Goal: Task Accomplishment & Management: Complete application form

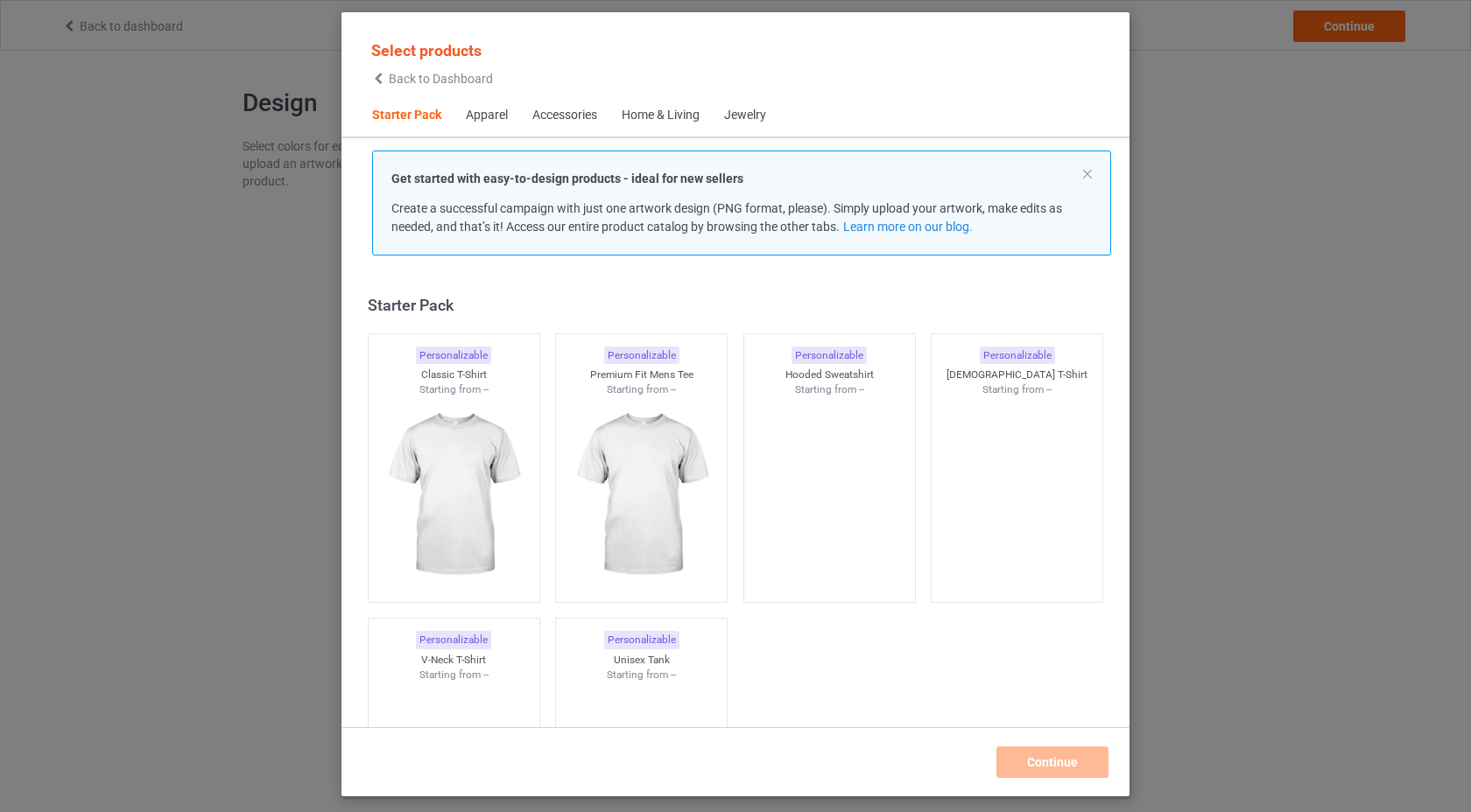
scroll to position [22, 0]
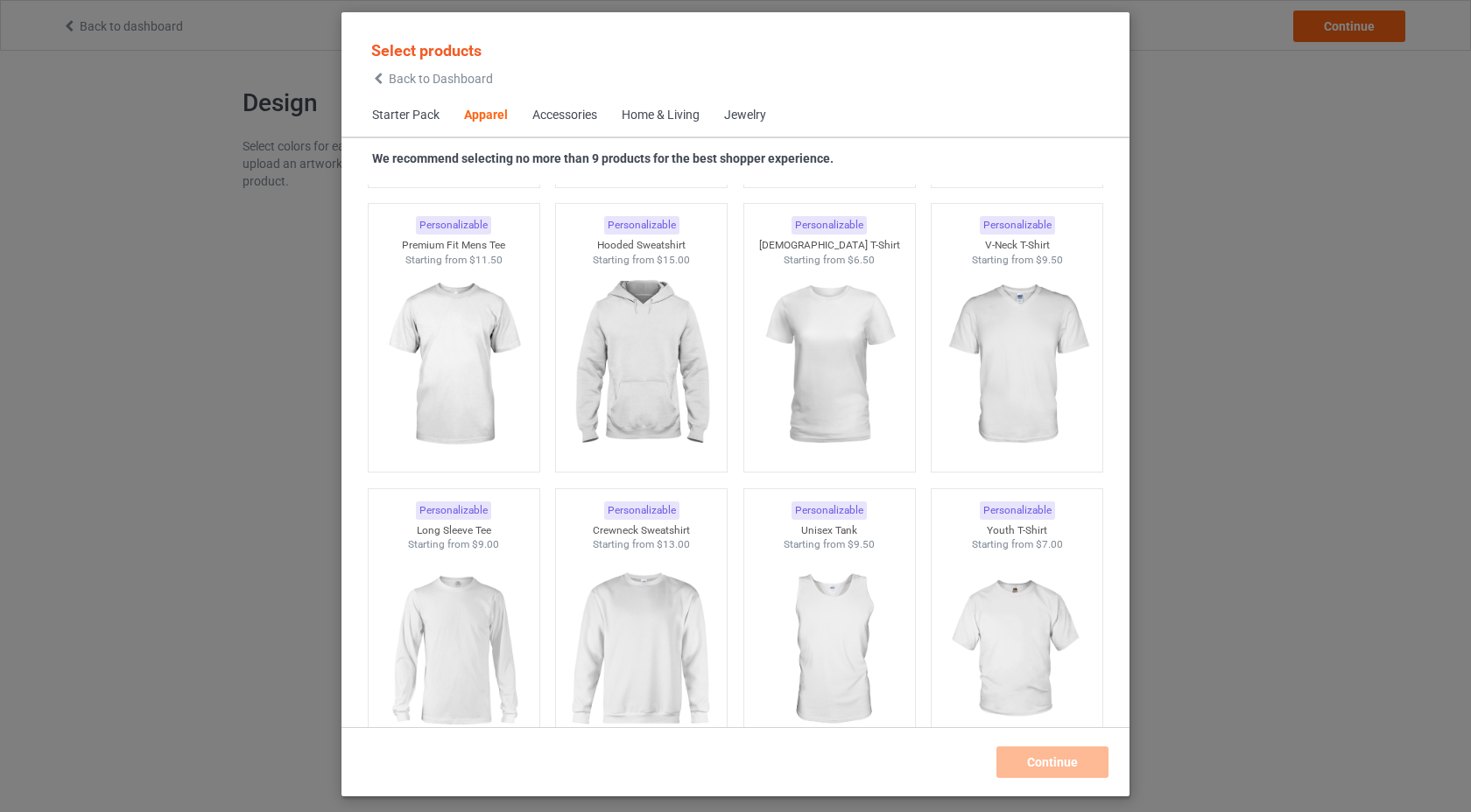
scroll to position [961, 0]
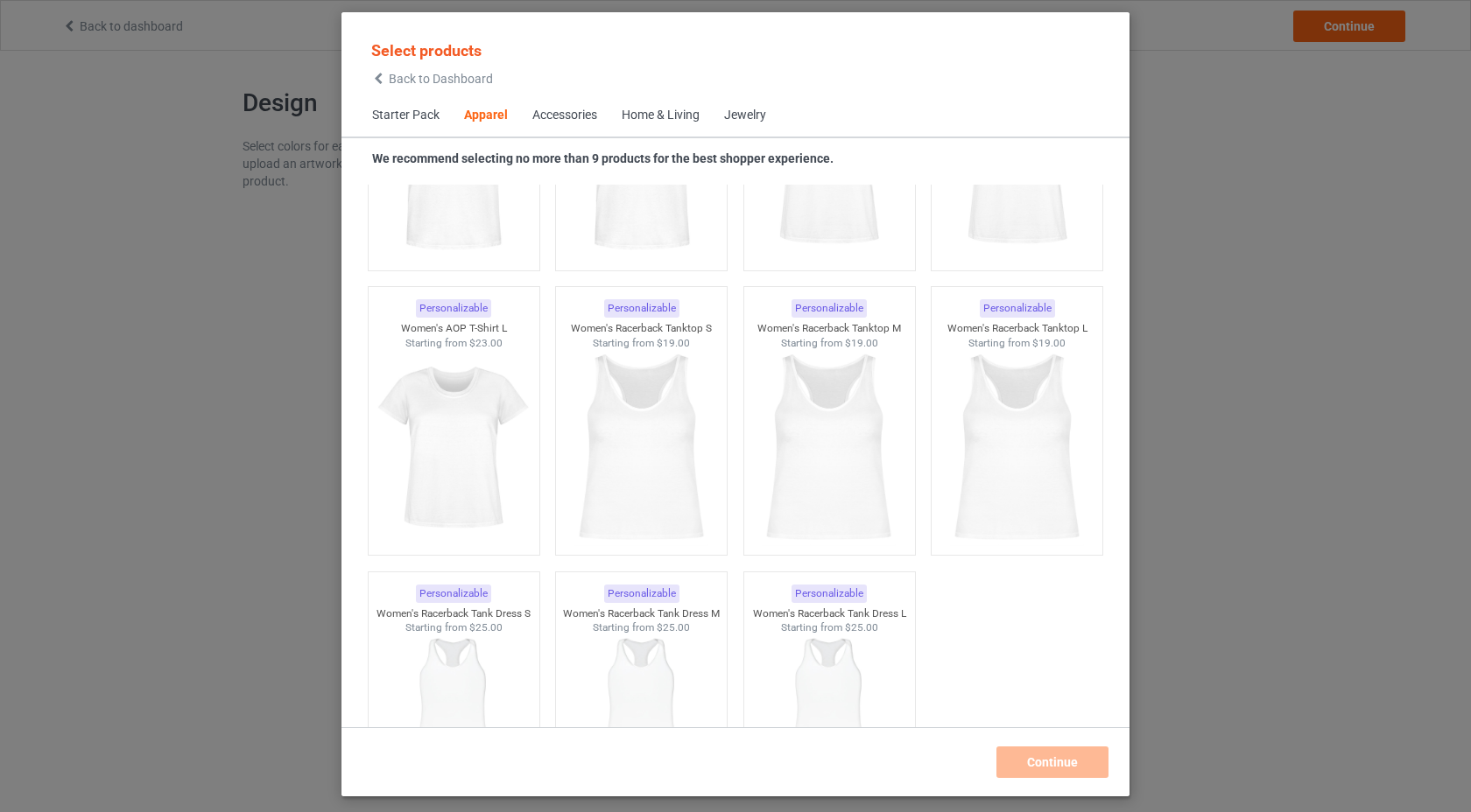
scroll to position [3150, 0]
click at [414, 119] on span "Starter Pack" at bounding box center [405, 115] width 92 height 42
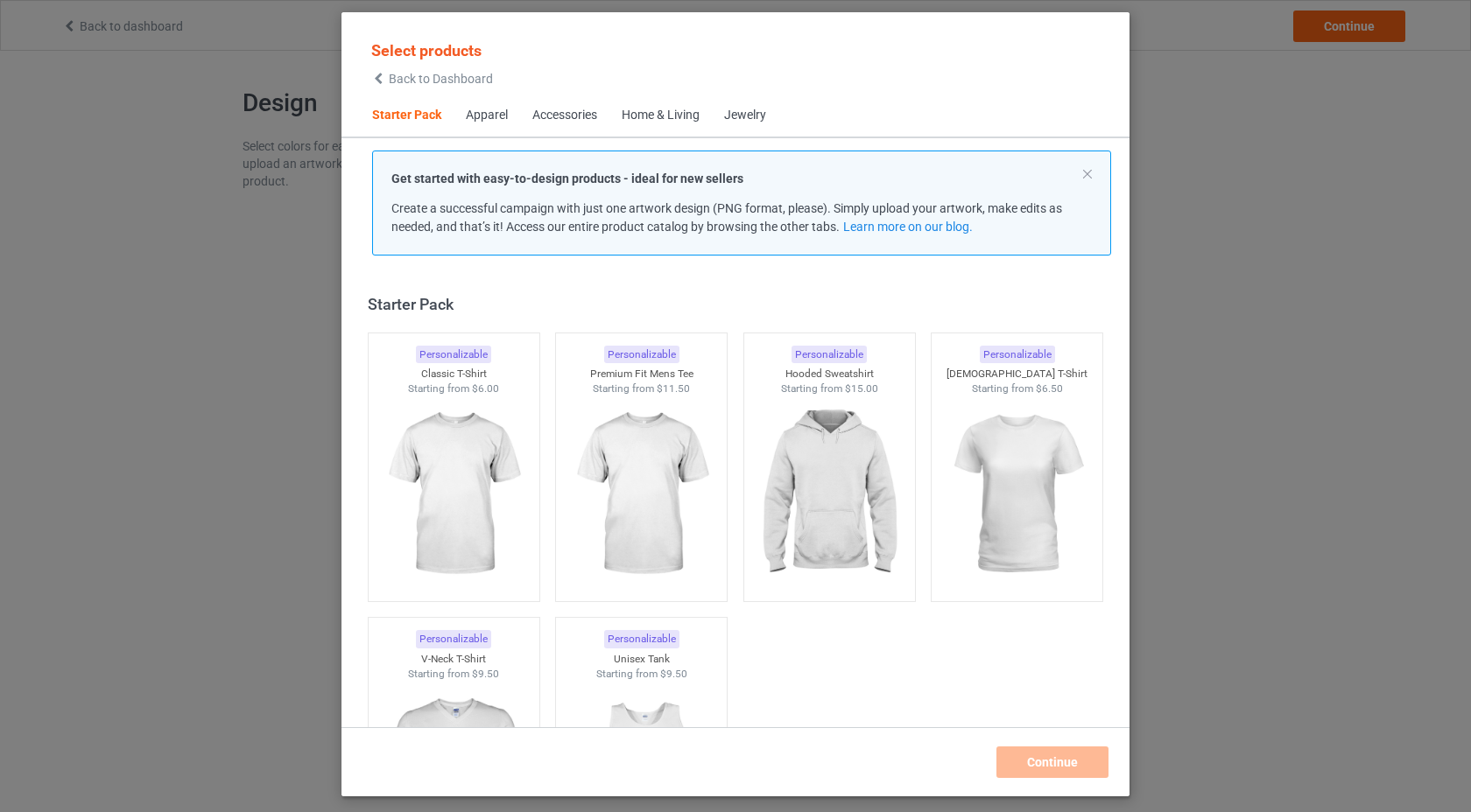
scroll to position [6, 0]
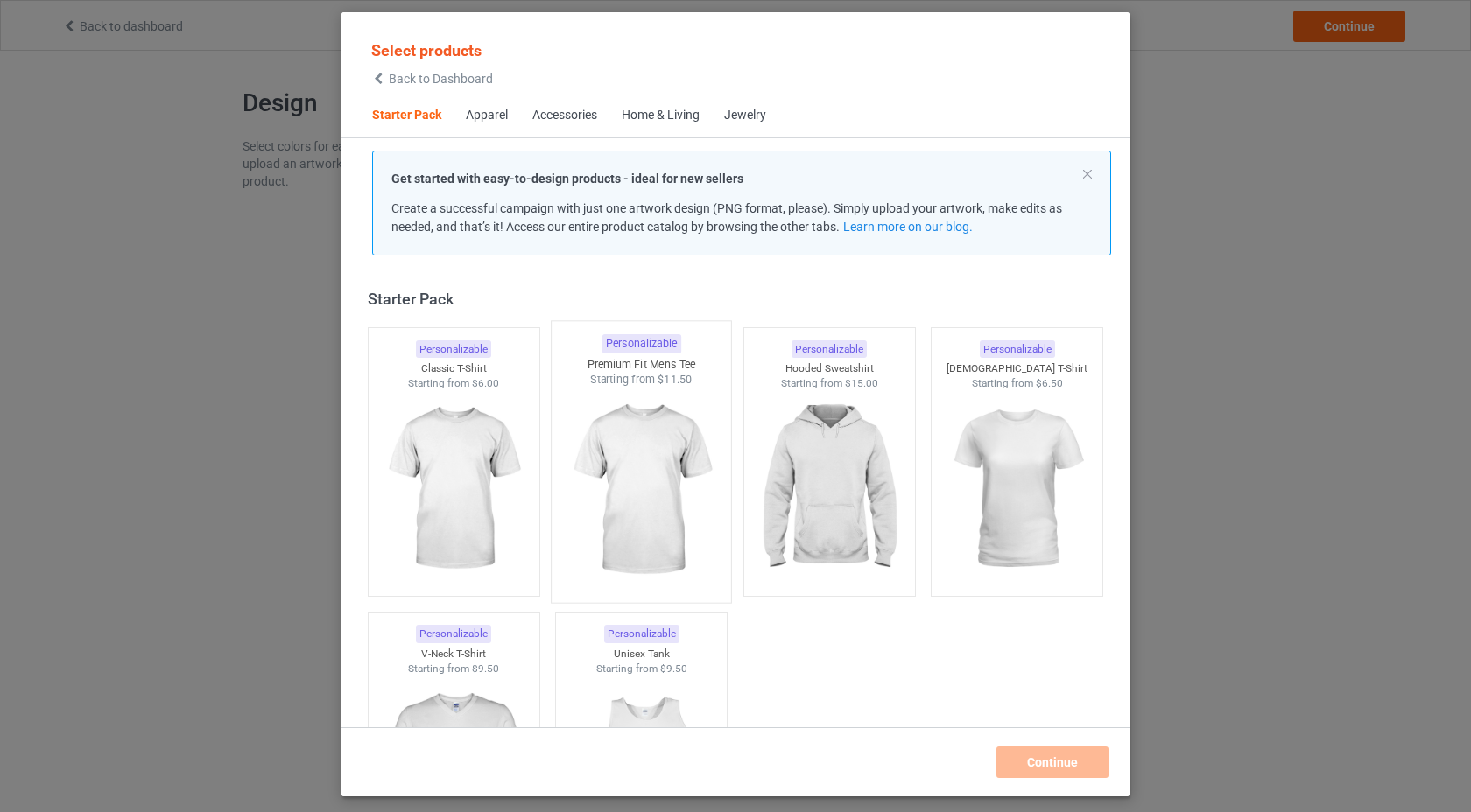
click at [633, 460] on img at bounding box center [641, 490] width 164 height 205
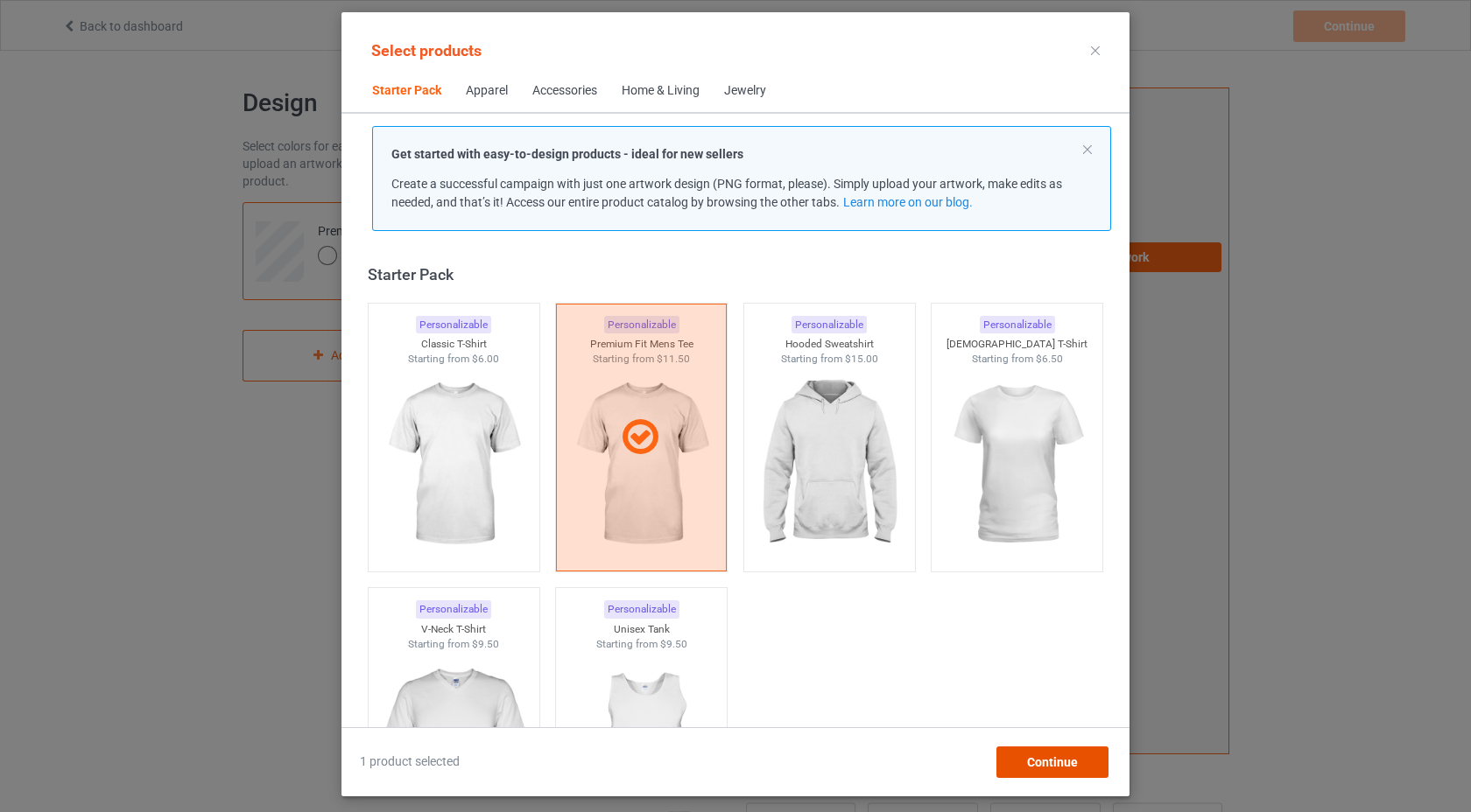
click at [1020, 747] on div "Continue" at bounding box center [1052, 761] width 112 height 31
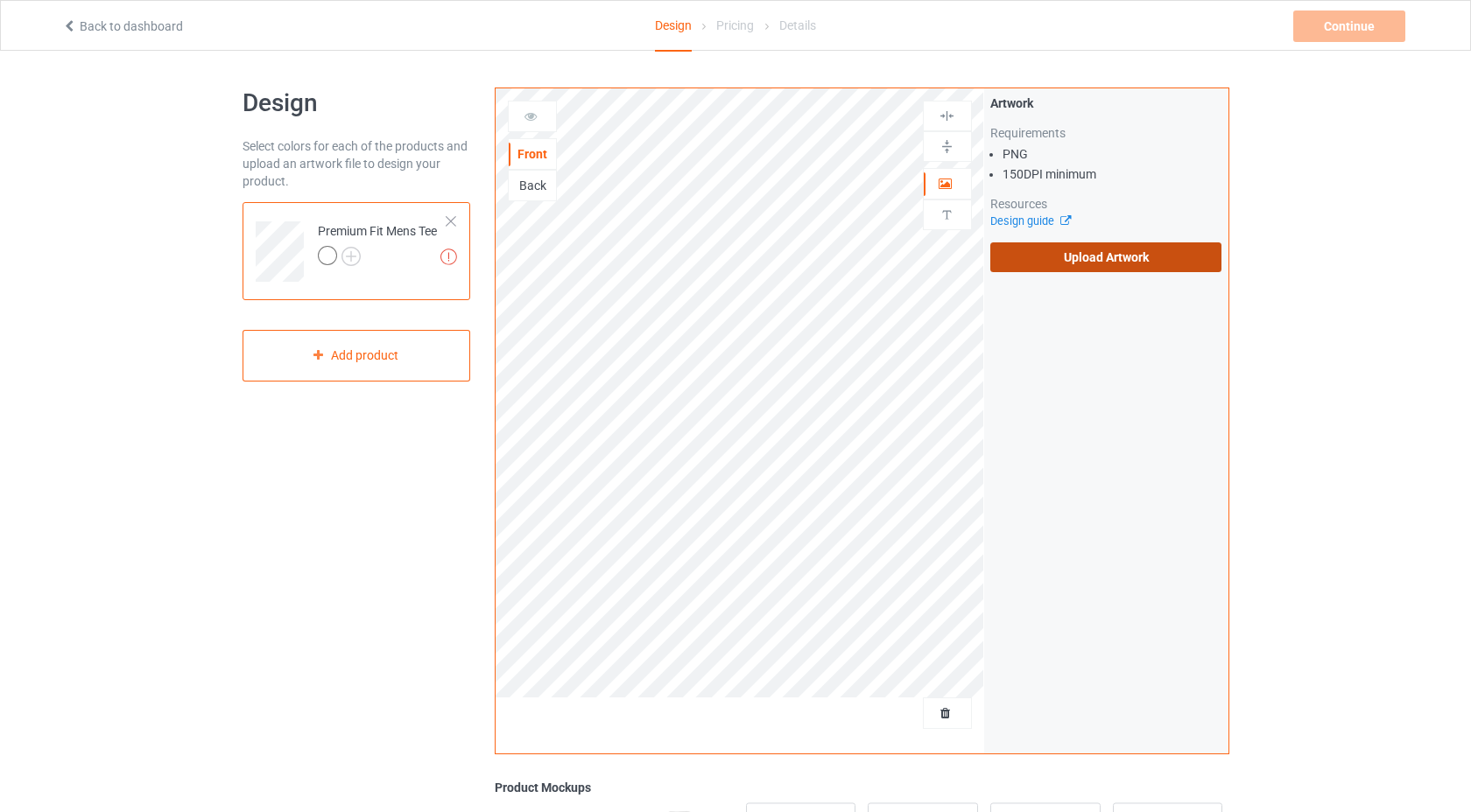
click at [1184, 266] on label "Upload Artwork" at bounding box center [1106, 257] width 232 height 29
click at [0, 0] on input "Upload Artwork" at bounding box center [0, 0] width 0 height 0
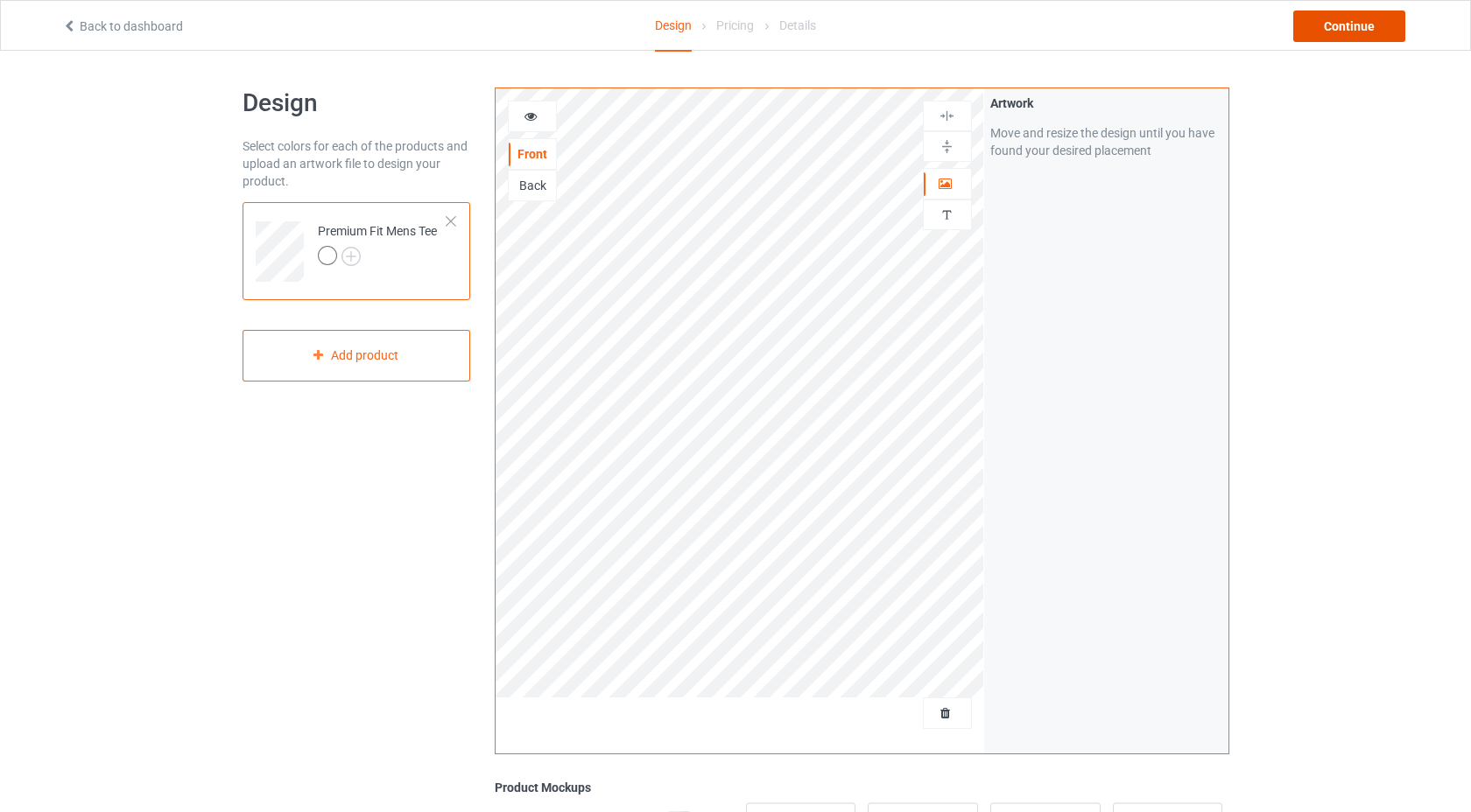
click at [1375, 35] on div "Continue" at bounding box center [1349, 26] width 112 height 31
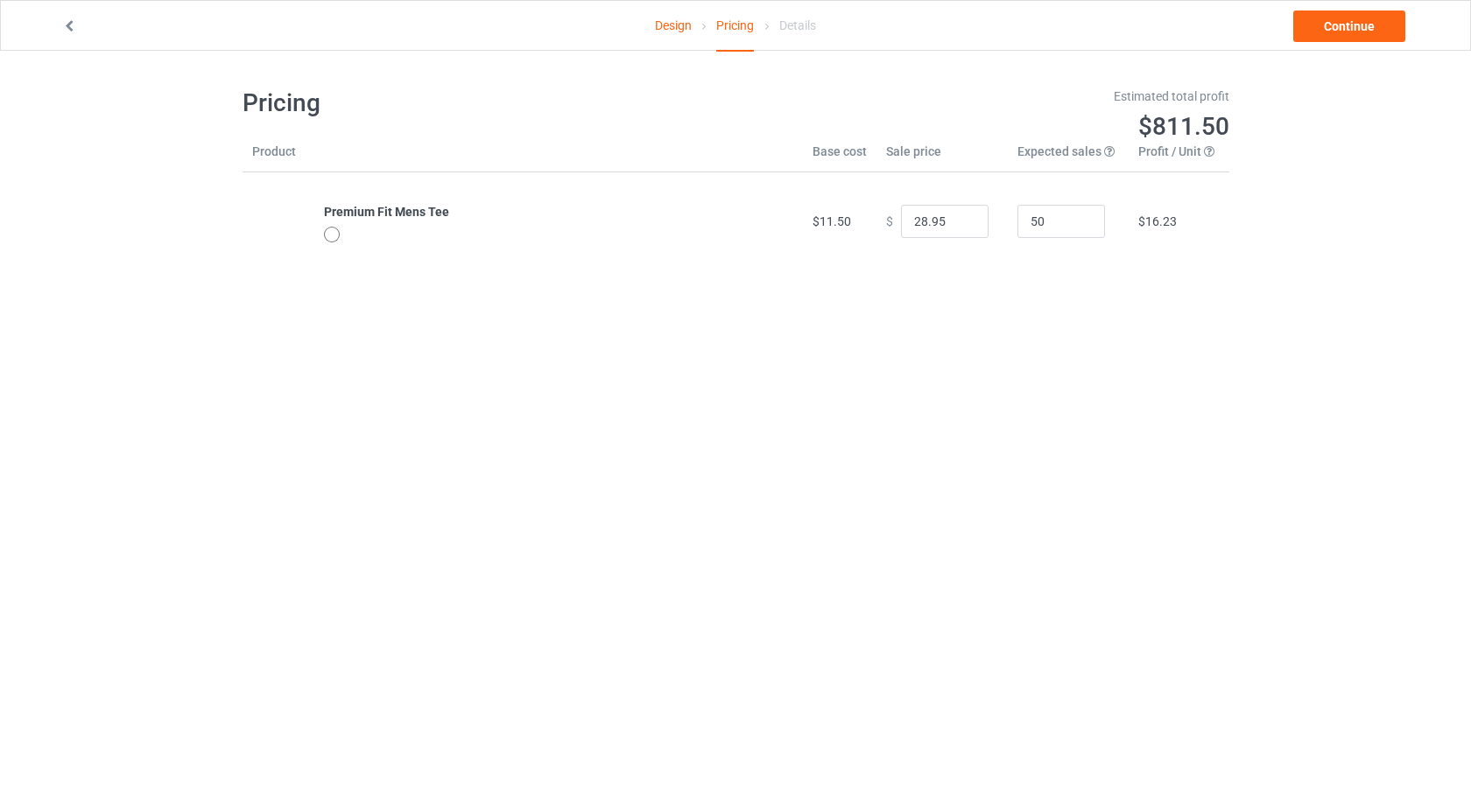
click at [336, 237] on div at bounding box center [332, 235] width 16 height 16
click at [332, 236] on div at bounding box center [332, 235] width 16 height 16
click at [1340, 29] on link "Continue" at bounding box center [1349, 26] width 112 height 31
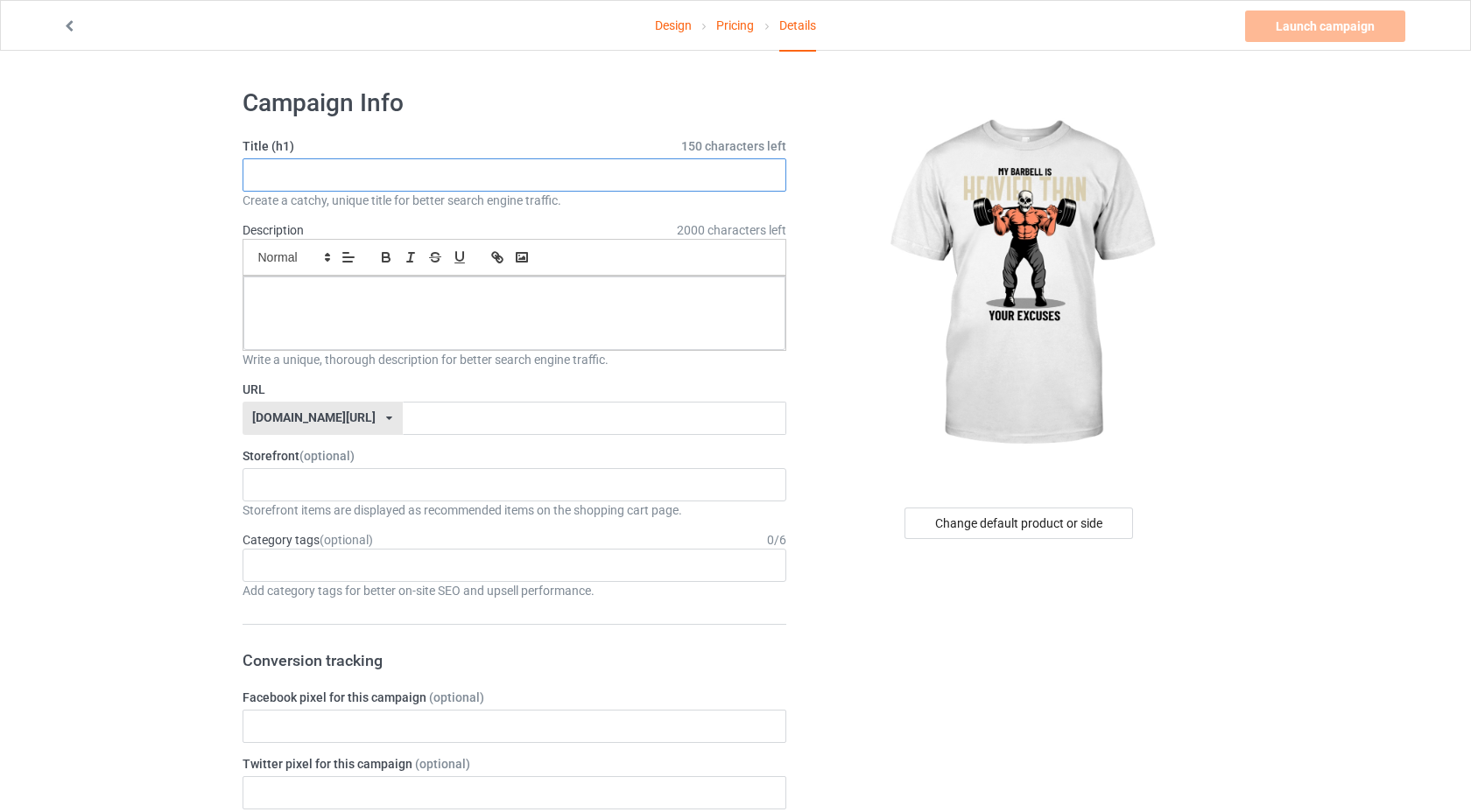
click at [706, 171] on input "text" at bounding box center [515, 174] width 545 height 33
click at [520, 185] on input "text" at bounding box center [515, 174] width 545 height 33
paste input "My Barbell Is Heavier Than Your Excuses"
type input "My Barbell Is Heavier Than Your Excuses"
click at [503, 301] on p at bounding box center [515, 296] width 515 height 17
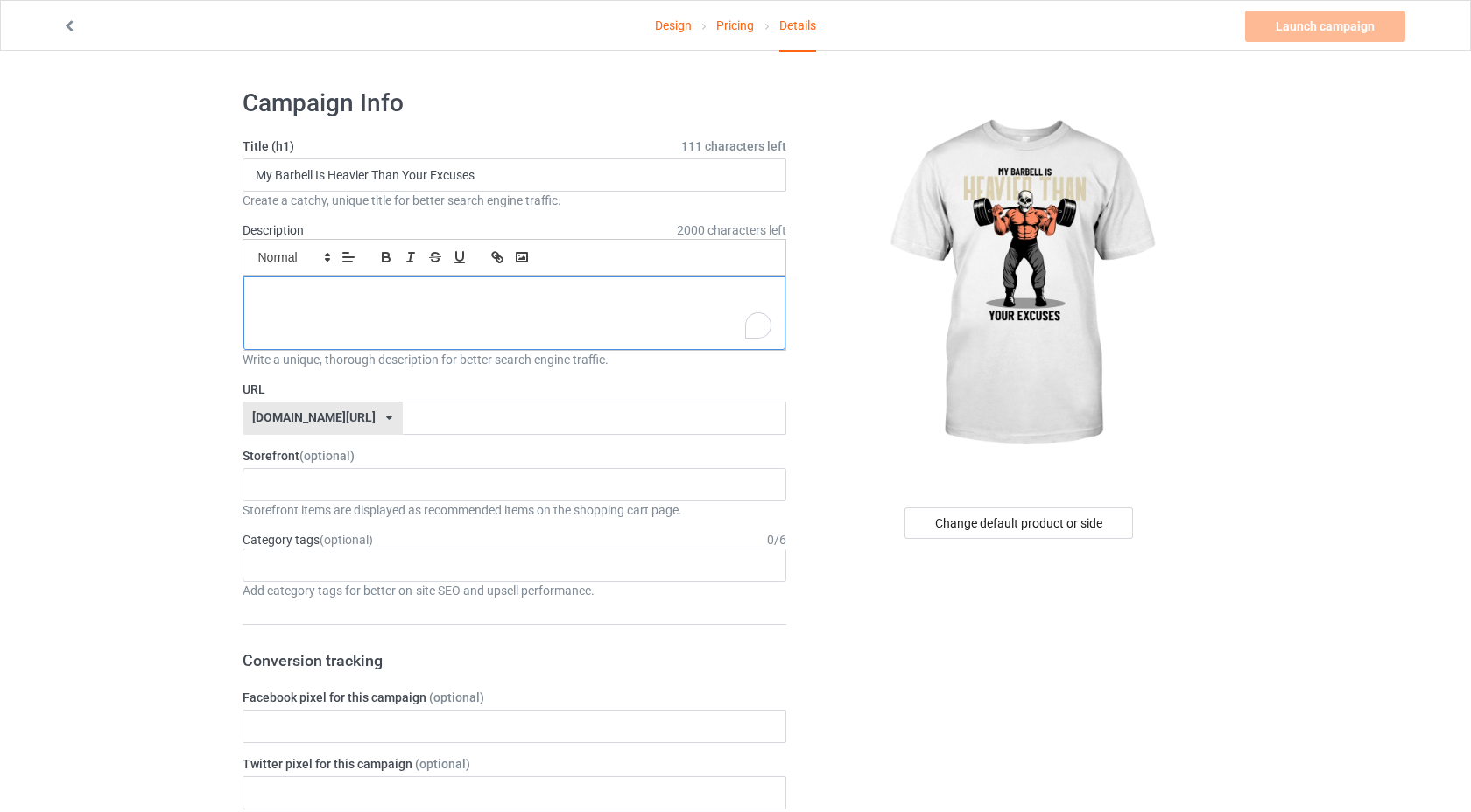
click at [452, 288] on p "To enrich screen reader interactions, please activate Accessibility in Grammarl…" at bounding box center [515, 296] width 515 height 17
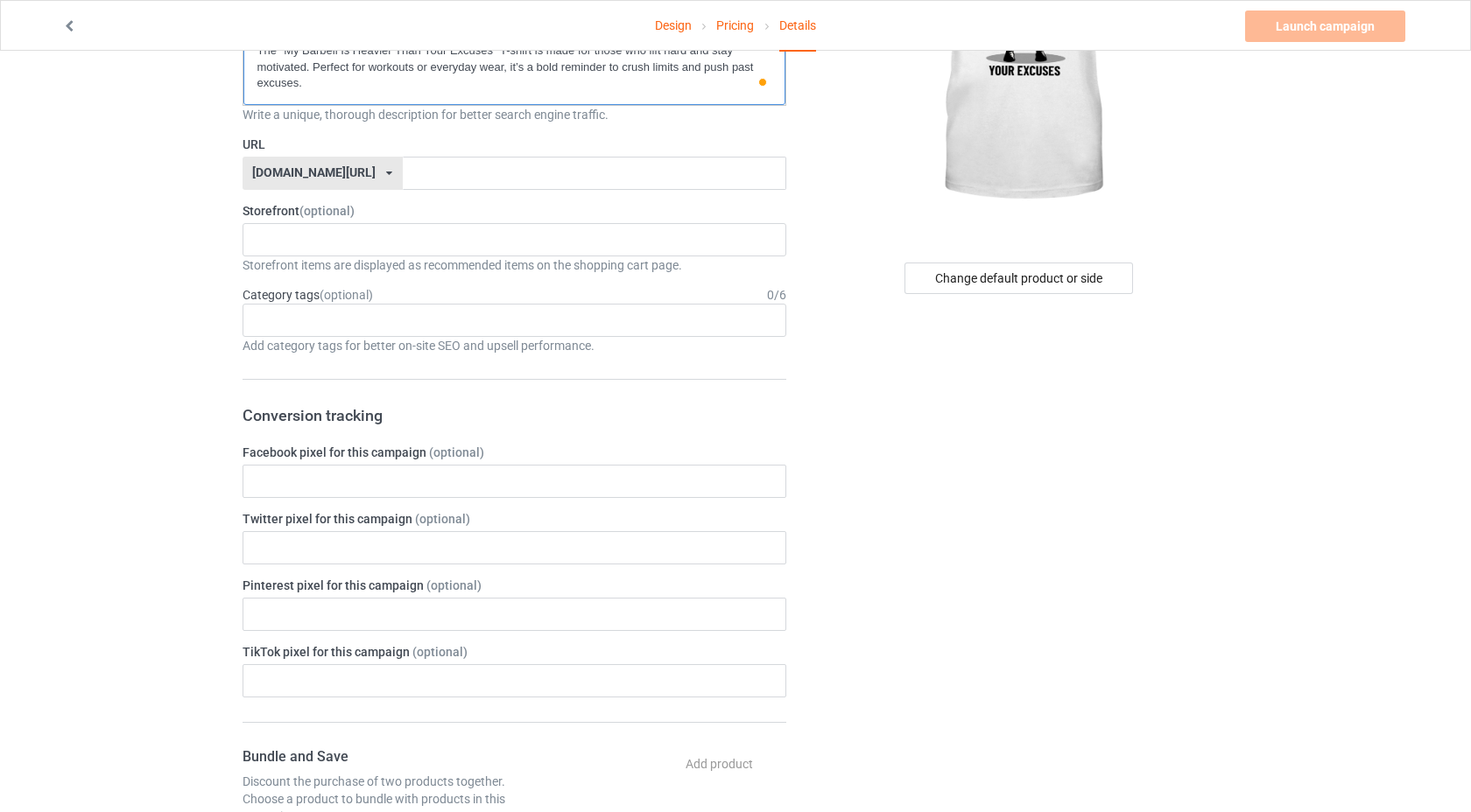
scroll to position [237, 0]
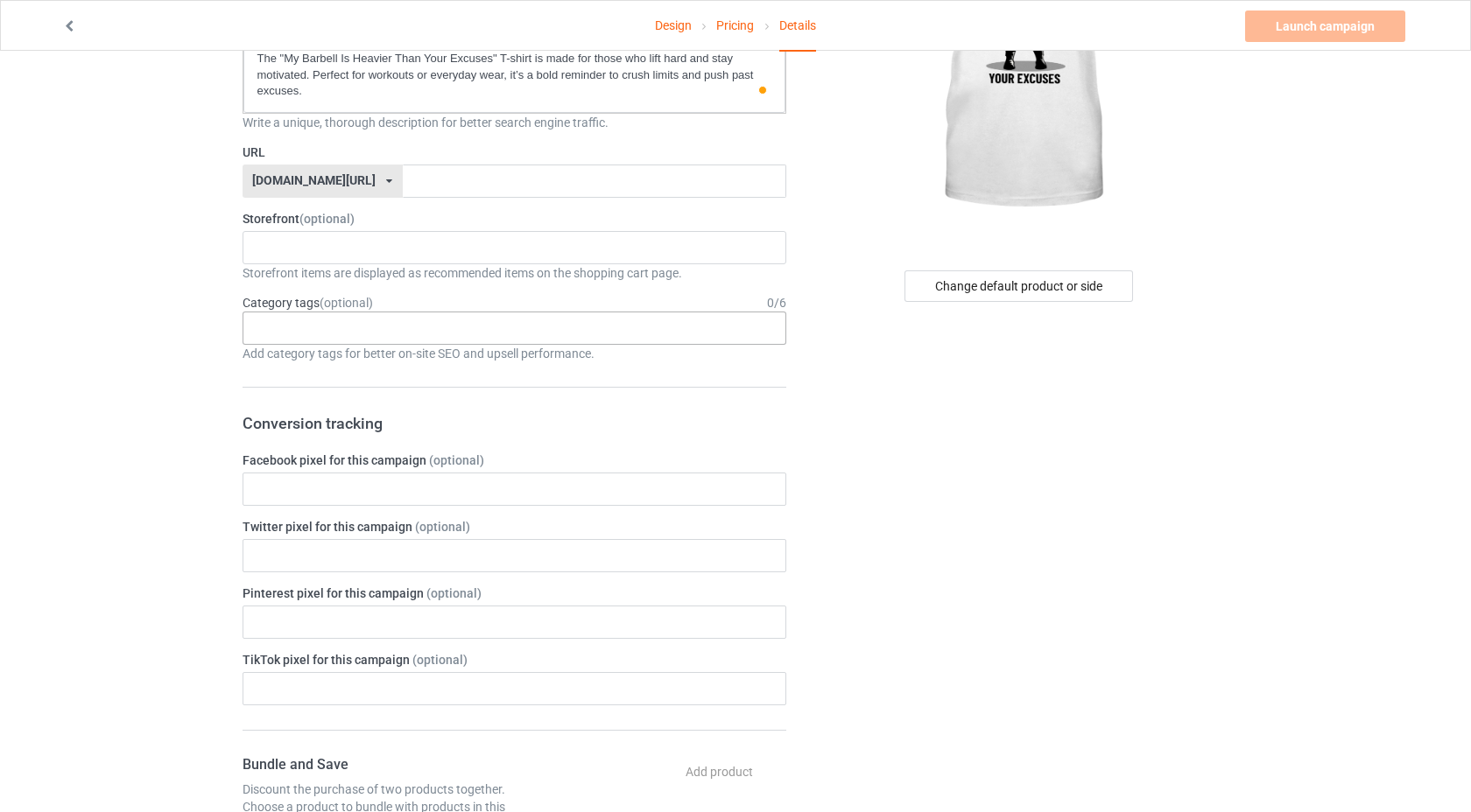
click at [383, 331] on div "Age > [DEMOGRAPHIC_DATA] > 1 Age > [DEMOGRAPHIC_DATA] Months > 1 Month Age > [D…" at bounding box center [515, 328] width 545 height 33
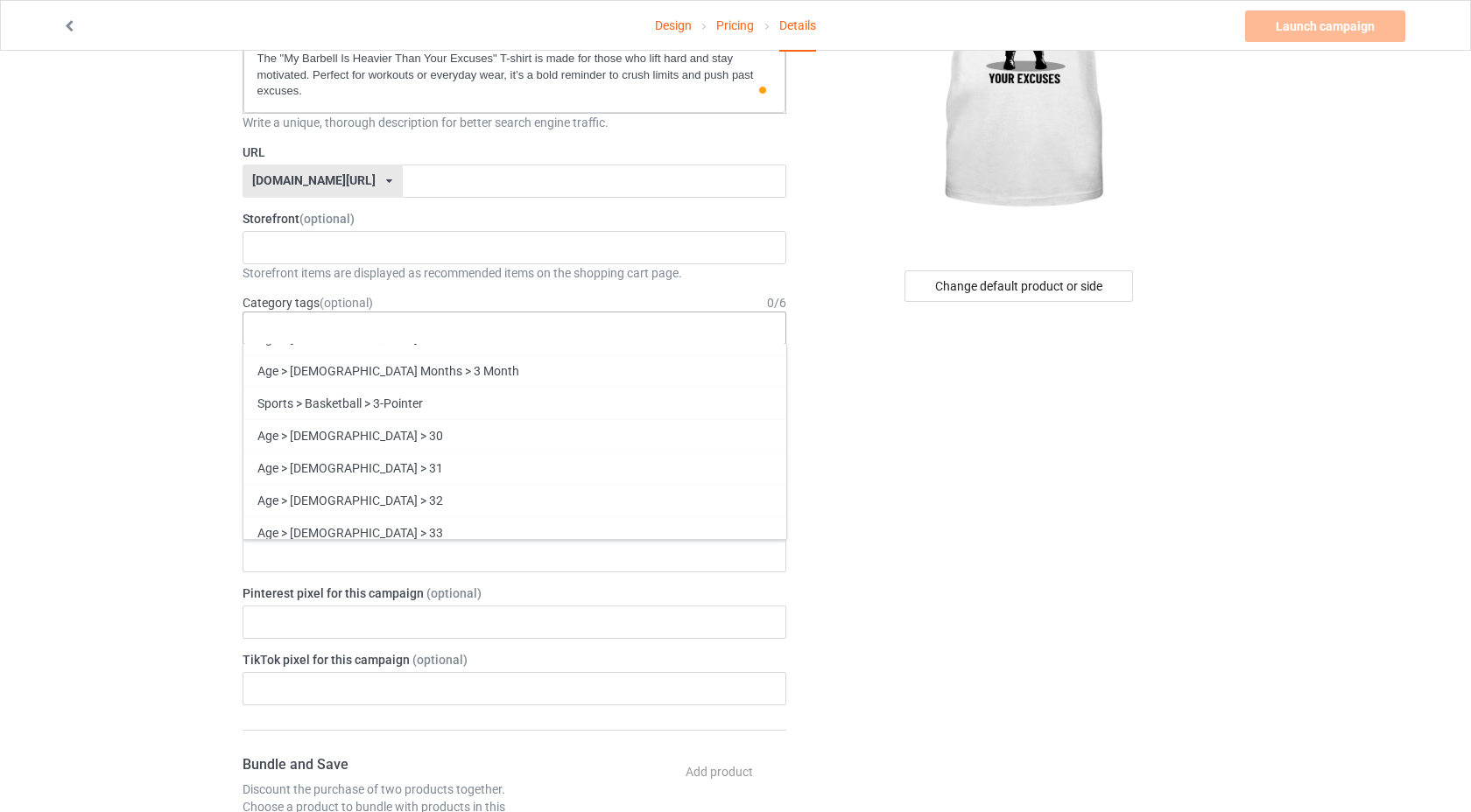
scroll to position [1413, 0]
click at [351, 317] on div "Age > [DEMOGRAPHIC_DATA] > 1 Age > [DEMOGRAPHIC_DATA] Months > 1 Month Age > [D…" at bounding box center [515, 328] width 545 height 33
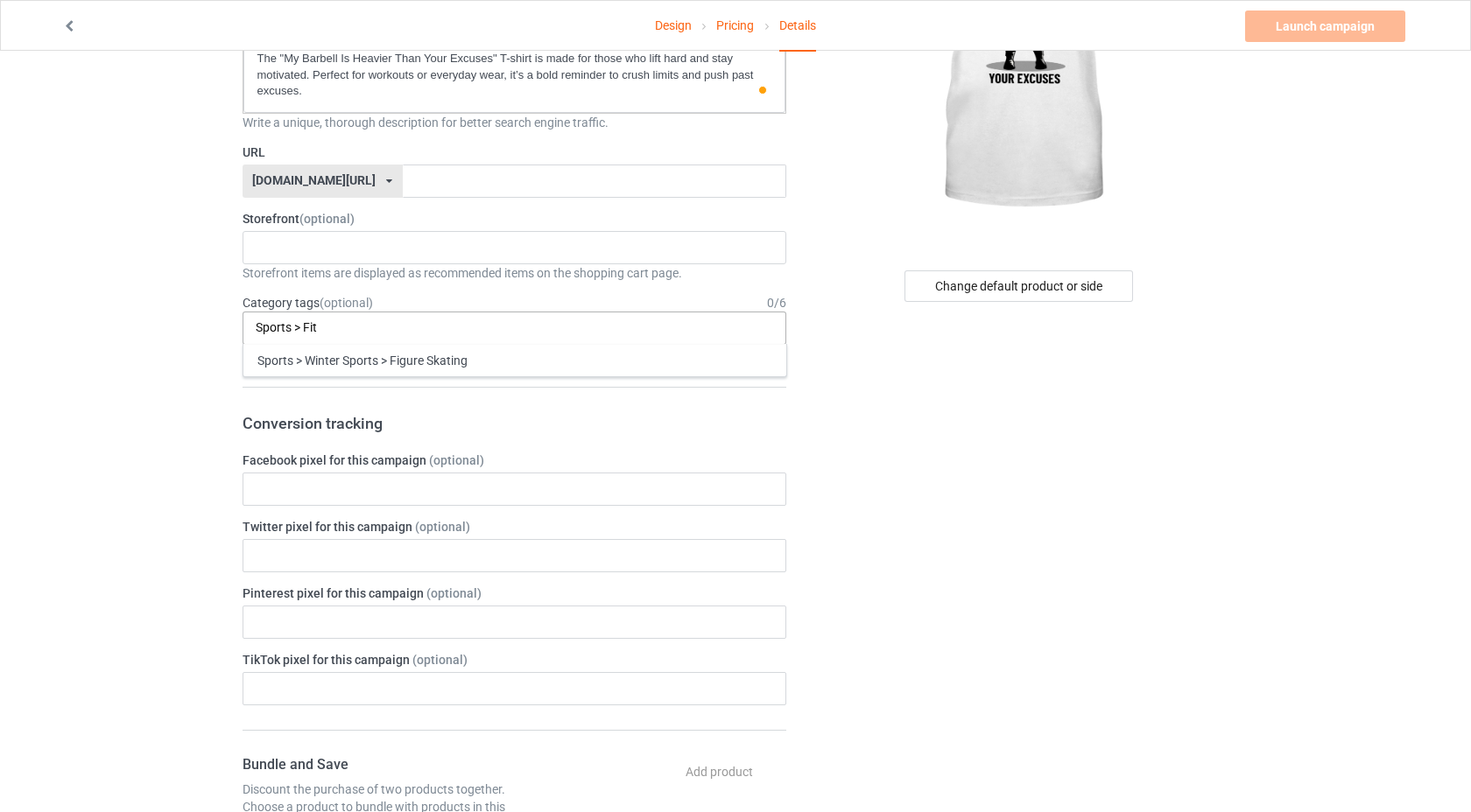
scroll to position [0, 0]
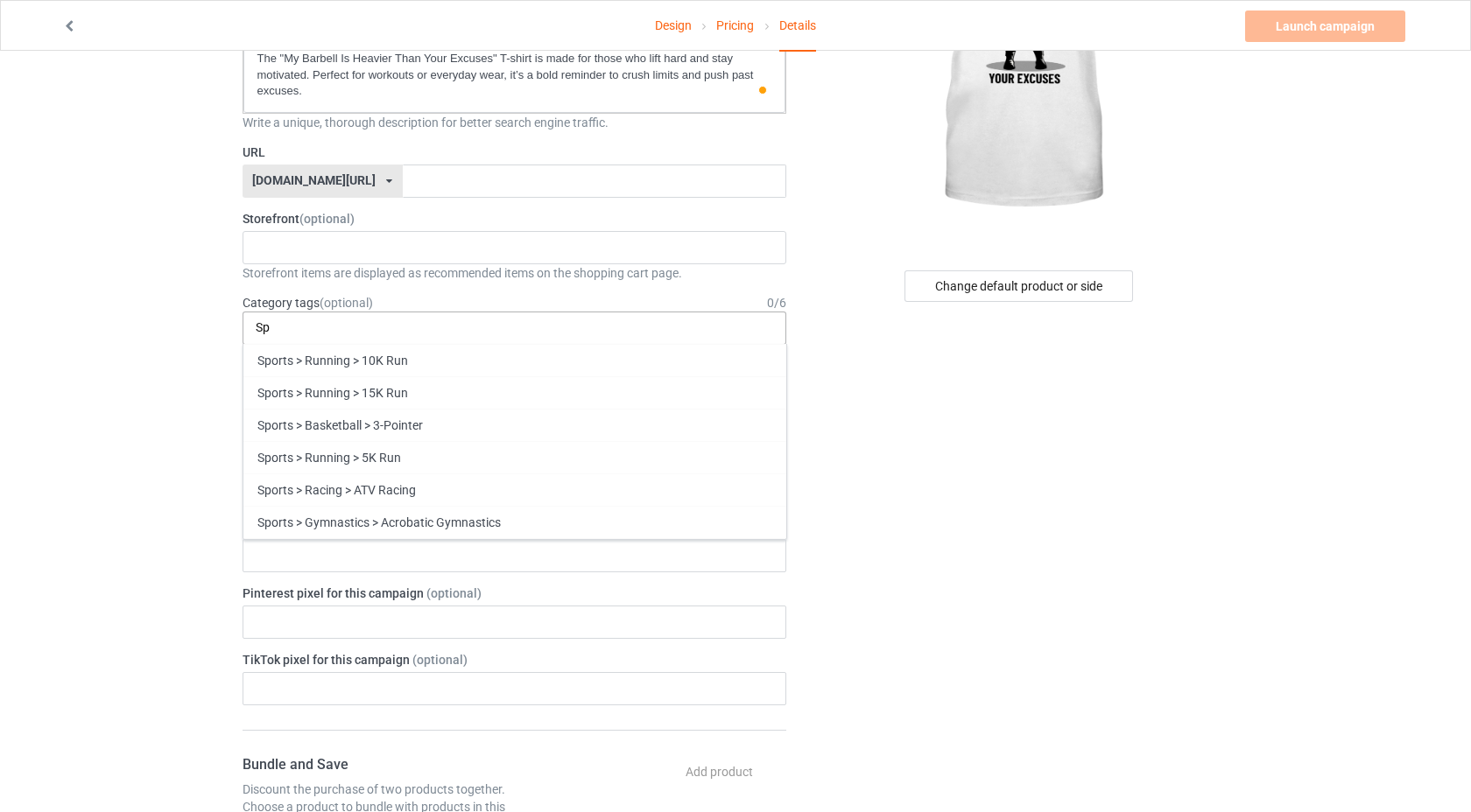
type input "S"
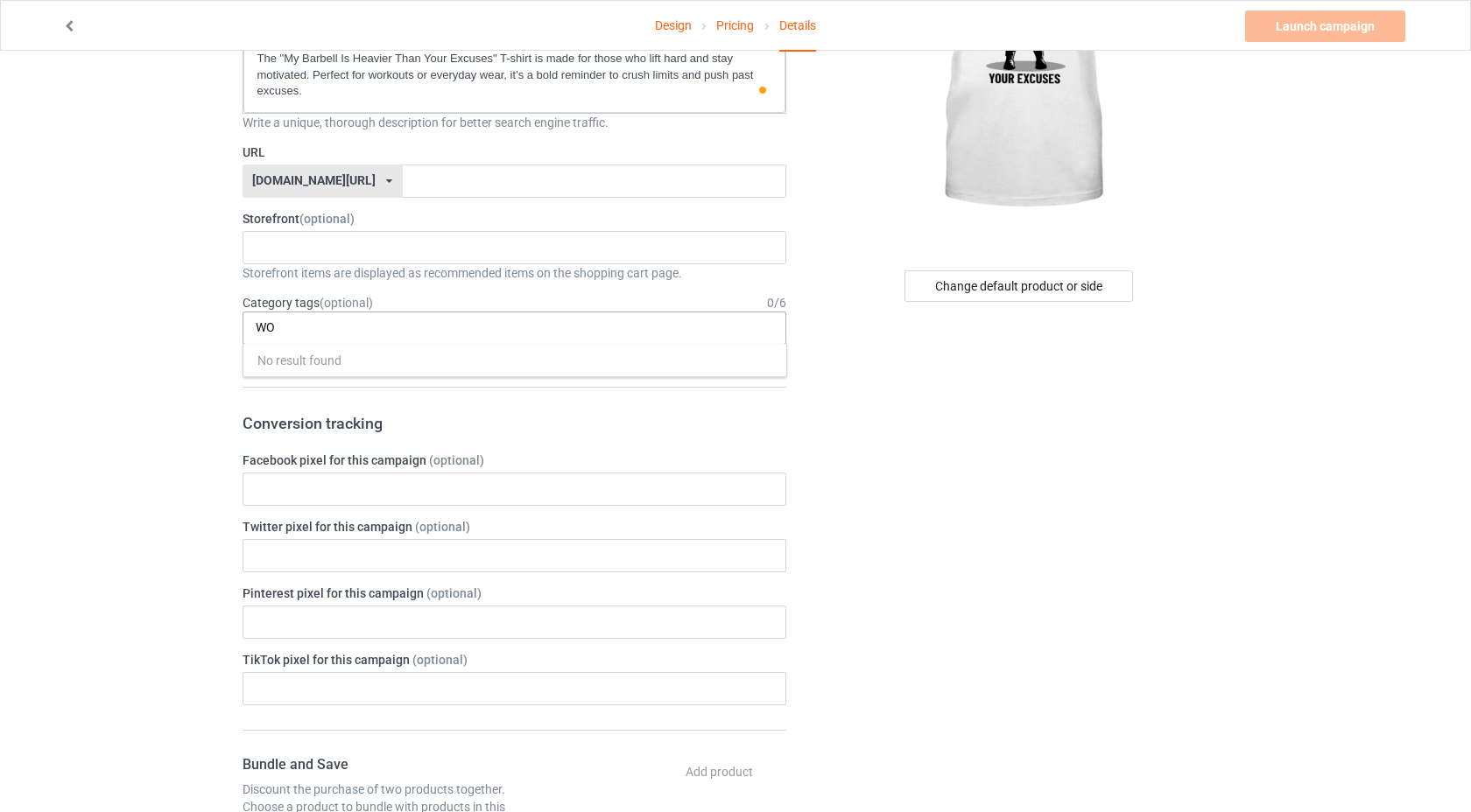
type input "W"
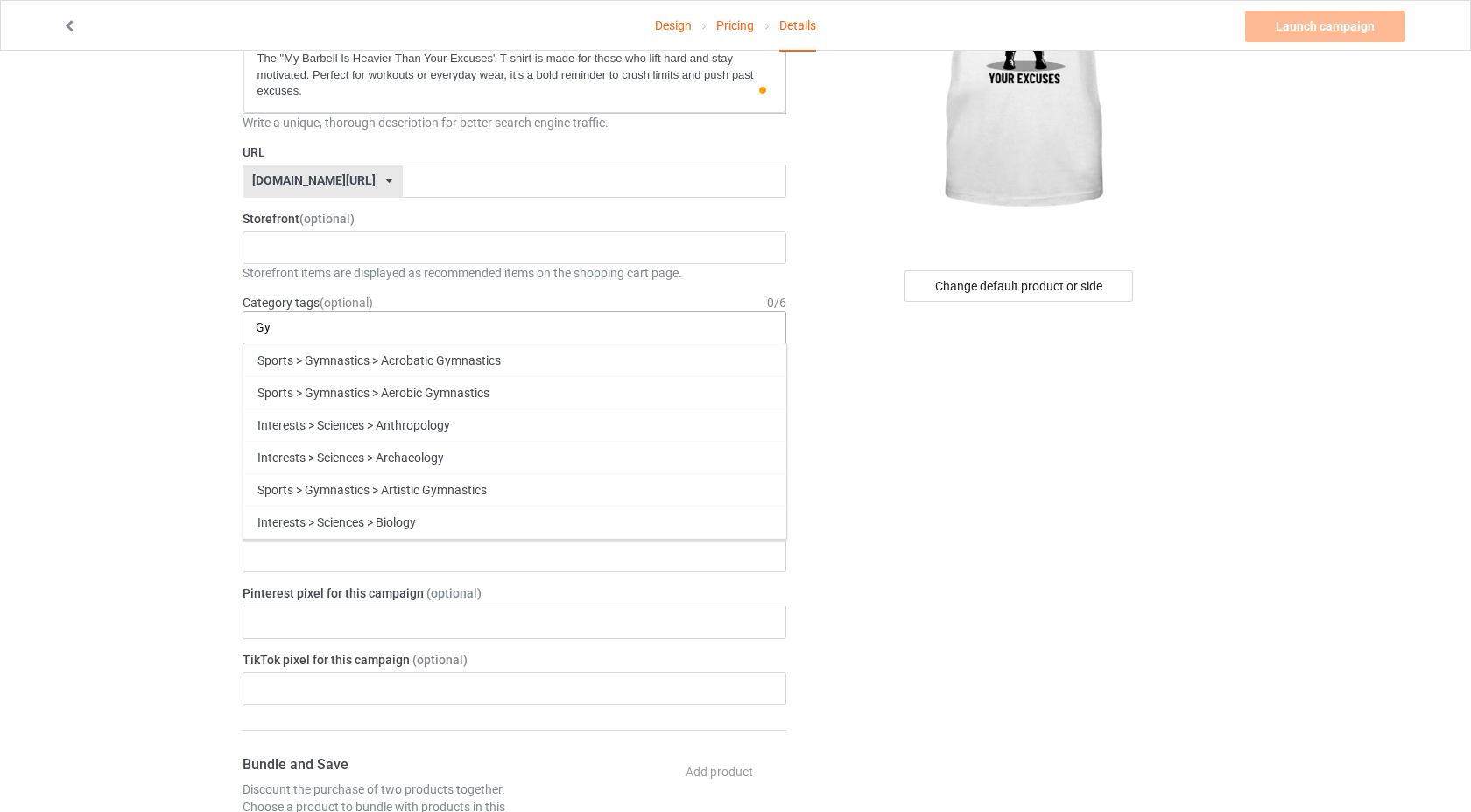
type input "G"
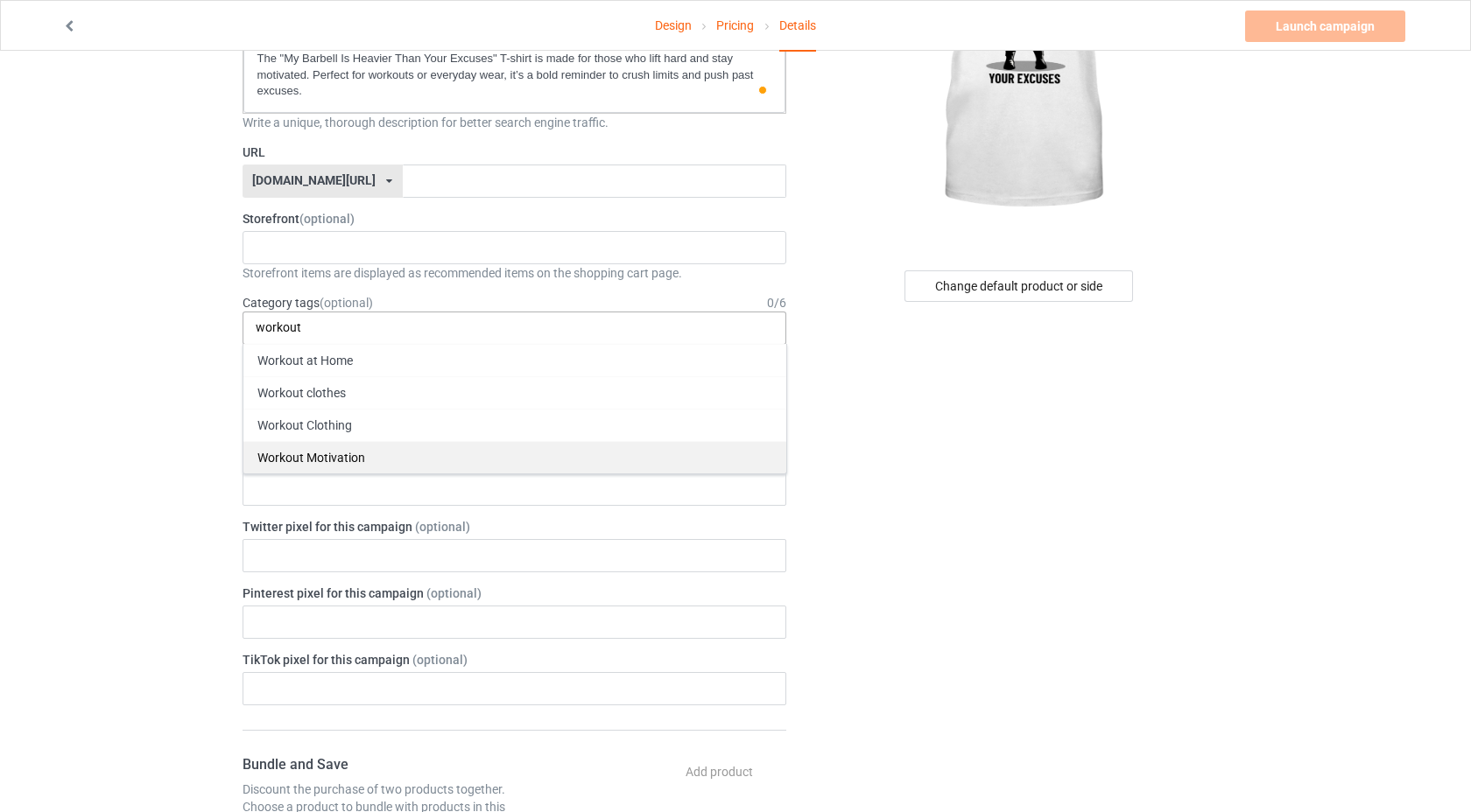
type input "workout"
click at [341, 444] on div "Workout Motivation" at bounding box center [515, 457] width 543 height 32
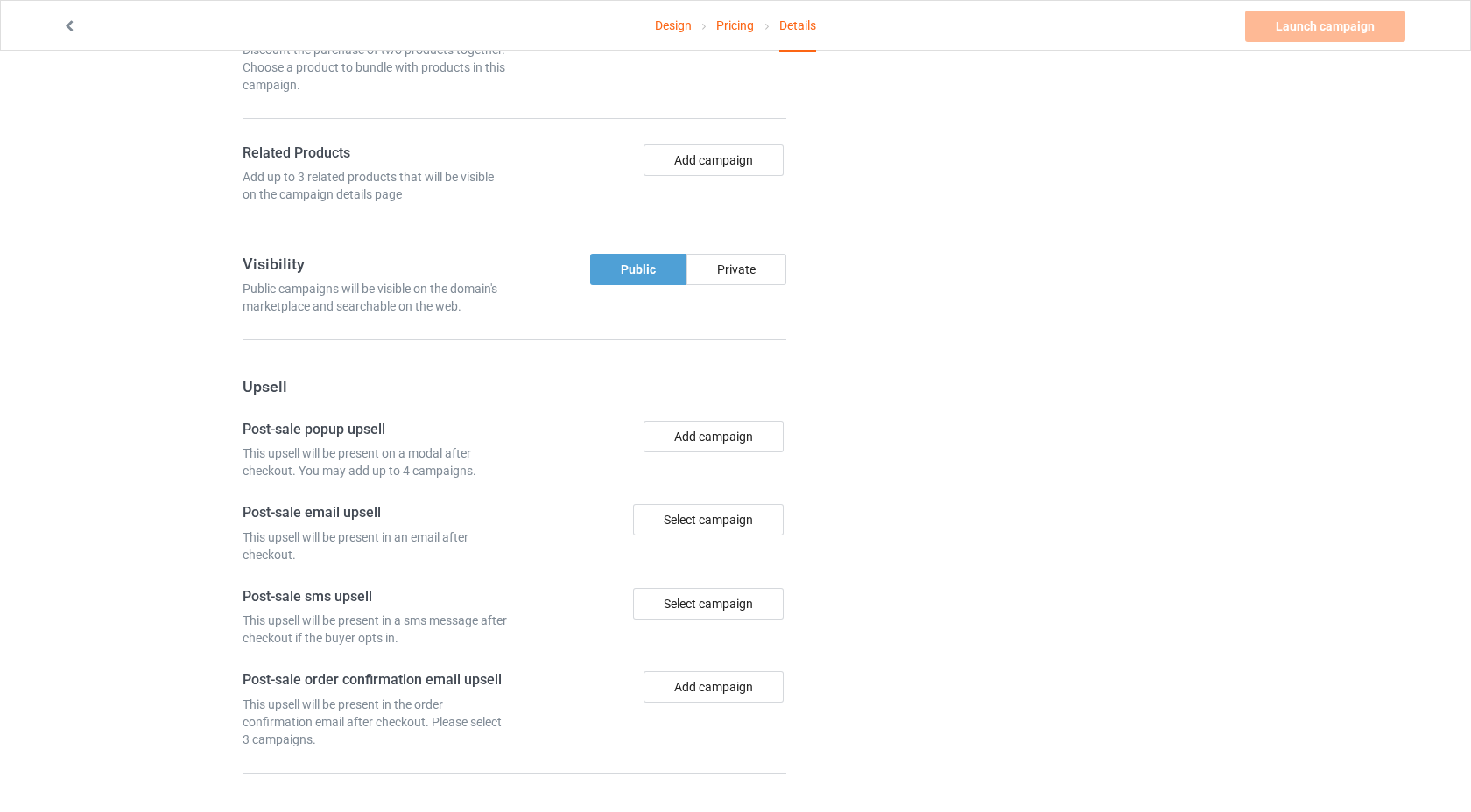
scroll to position [983, 0]
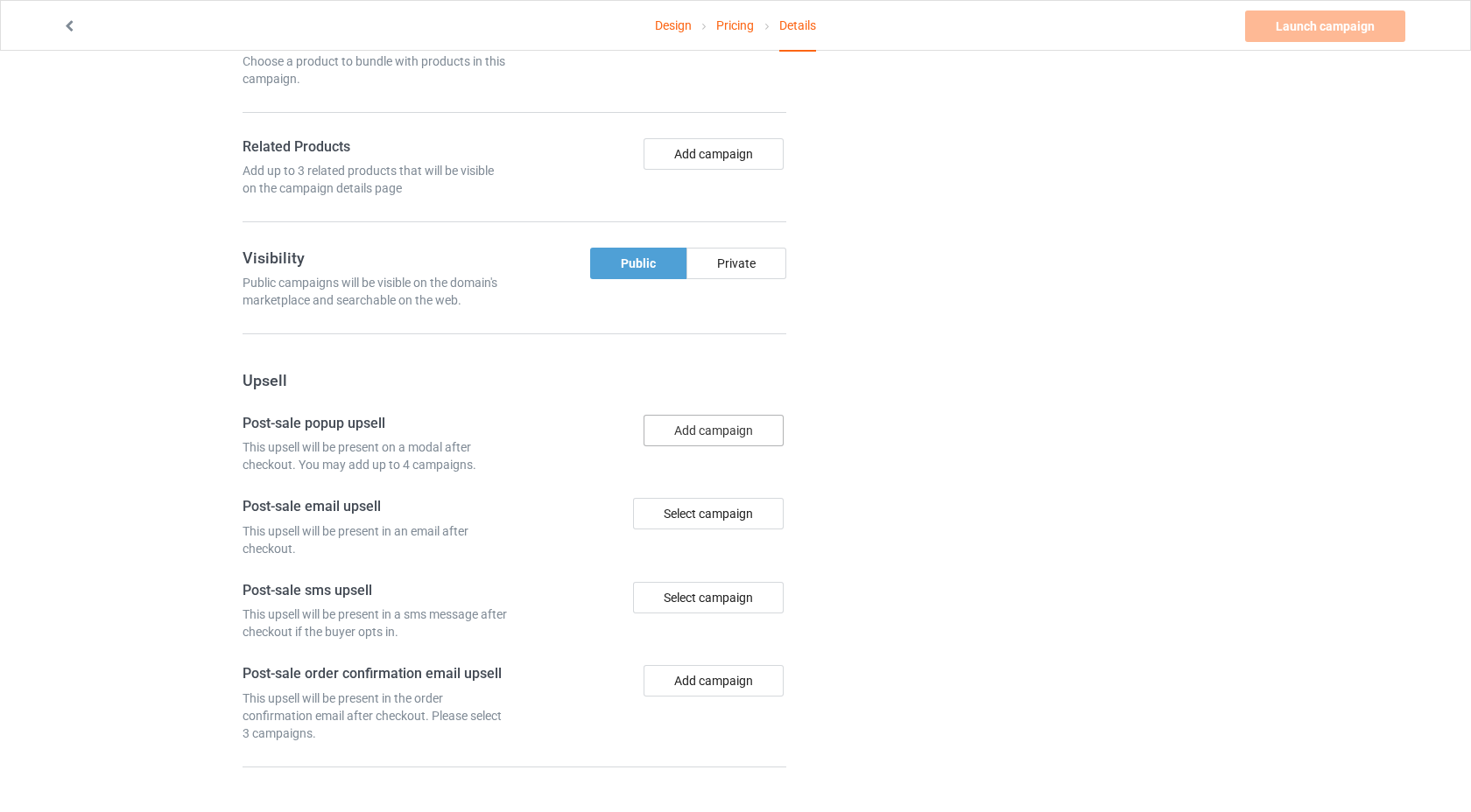
click at [707, 434] on button "Add campaign" at bounding box center [714, 430] width 140 height 31
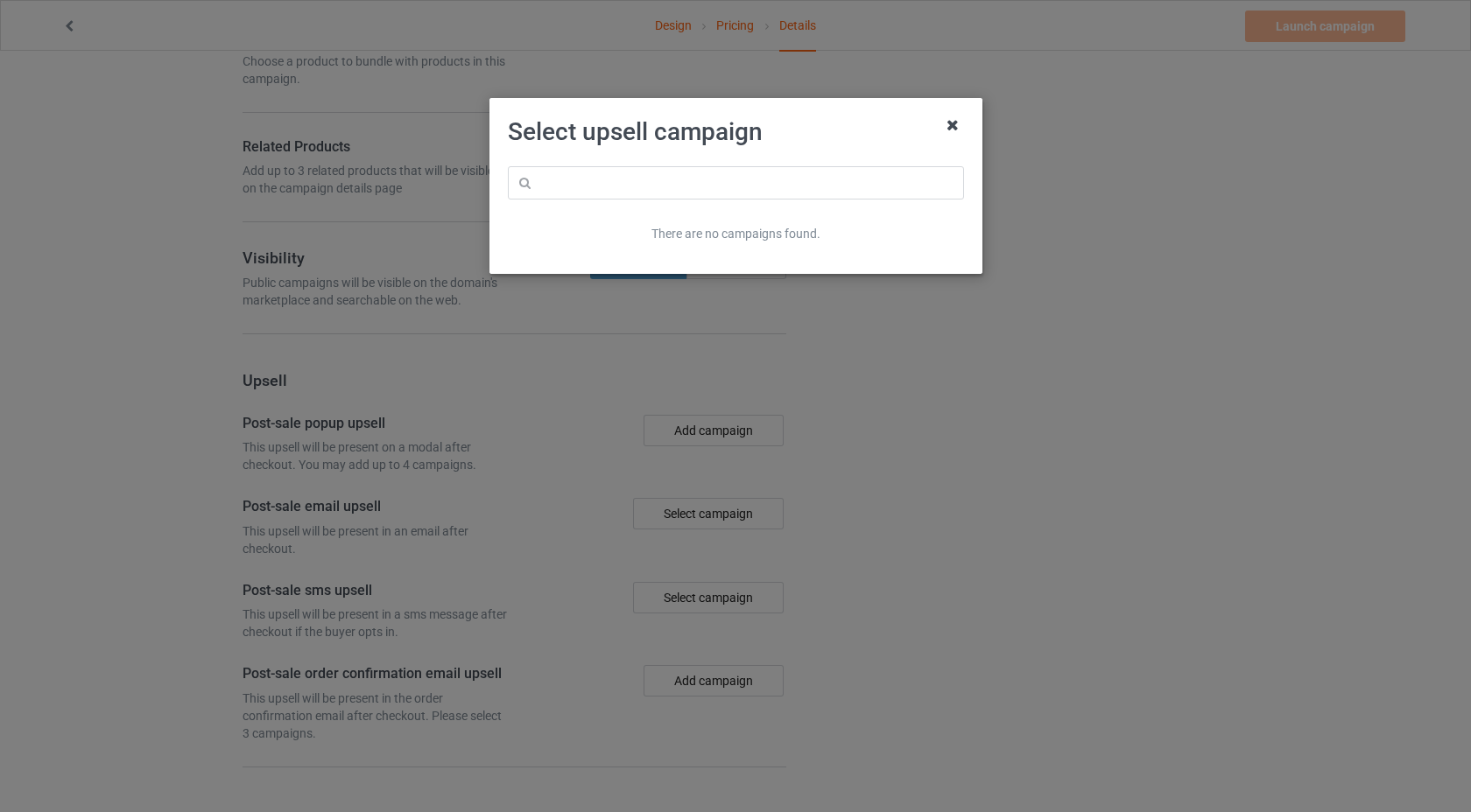
click at [956, 127] on icon at bounding box center [953, 125] width 28 height 28
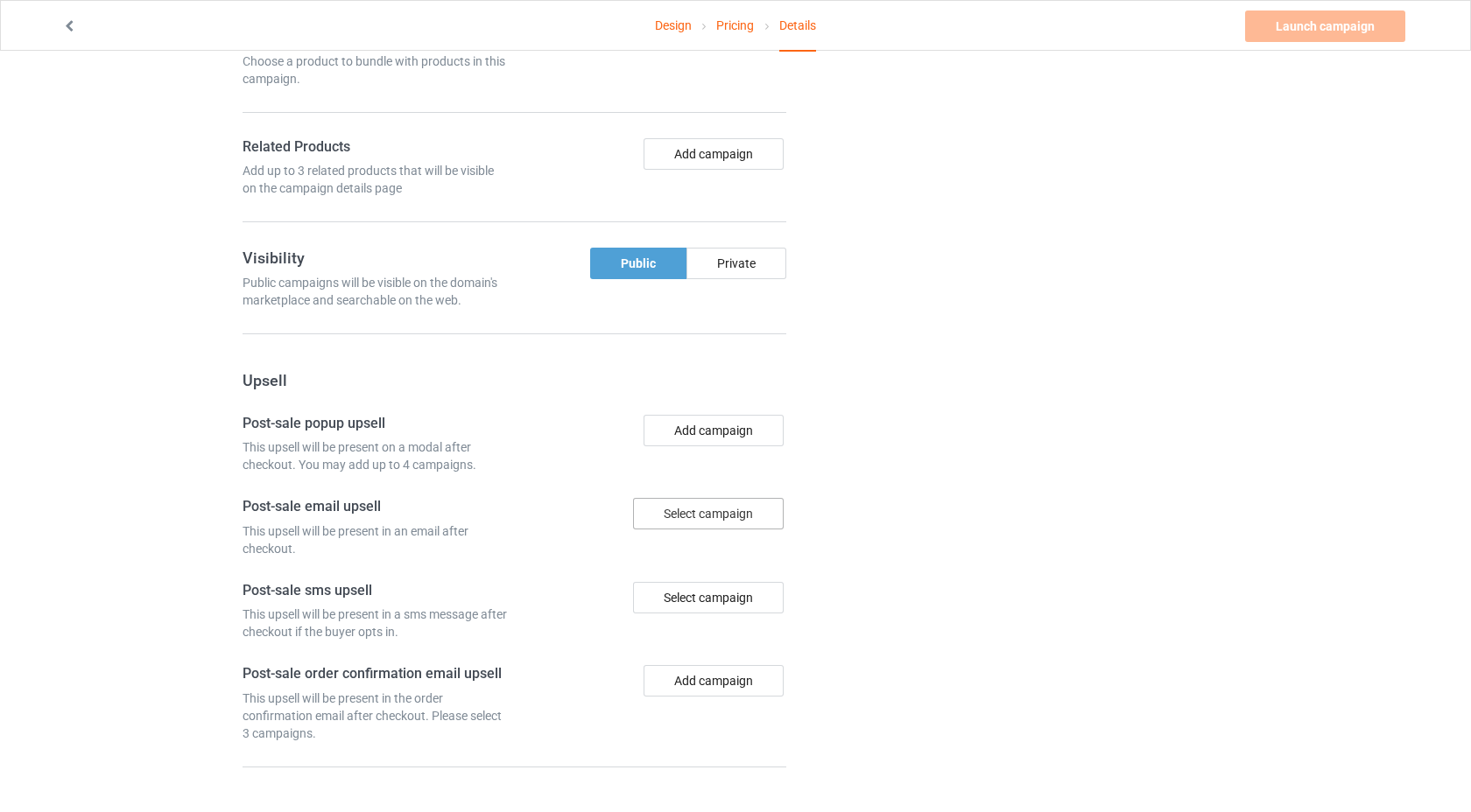
click at [743, 512] on div "Select campaign" at bounding box center [708, 513] width 150 height 31
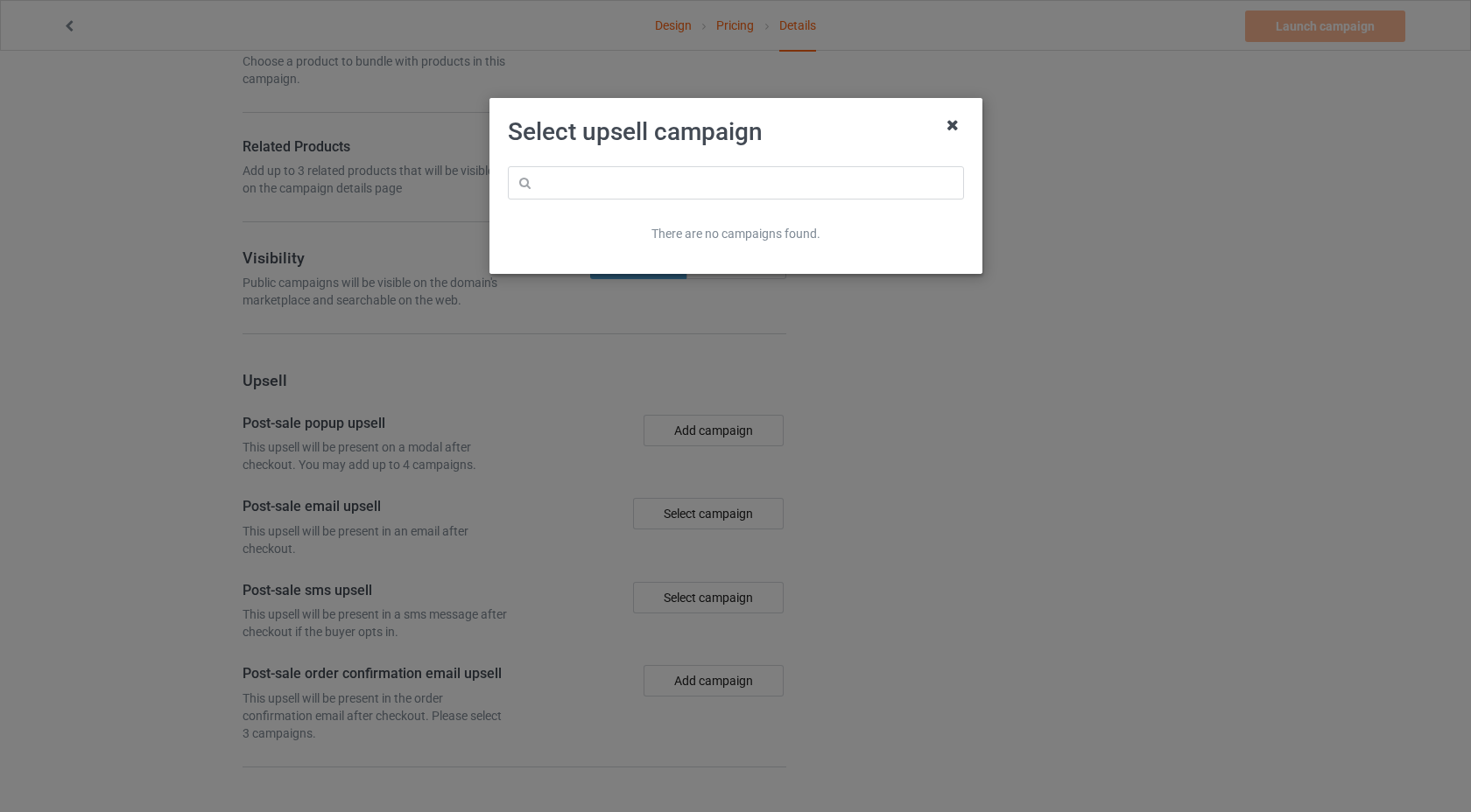
click at [958, 136] on icon at bounding box center [953, 125] width 28 height 28
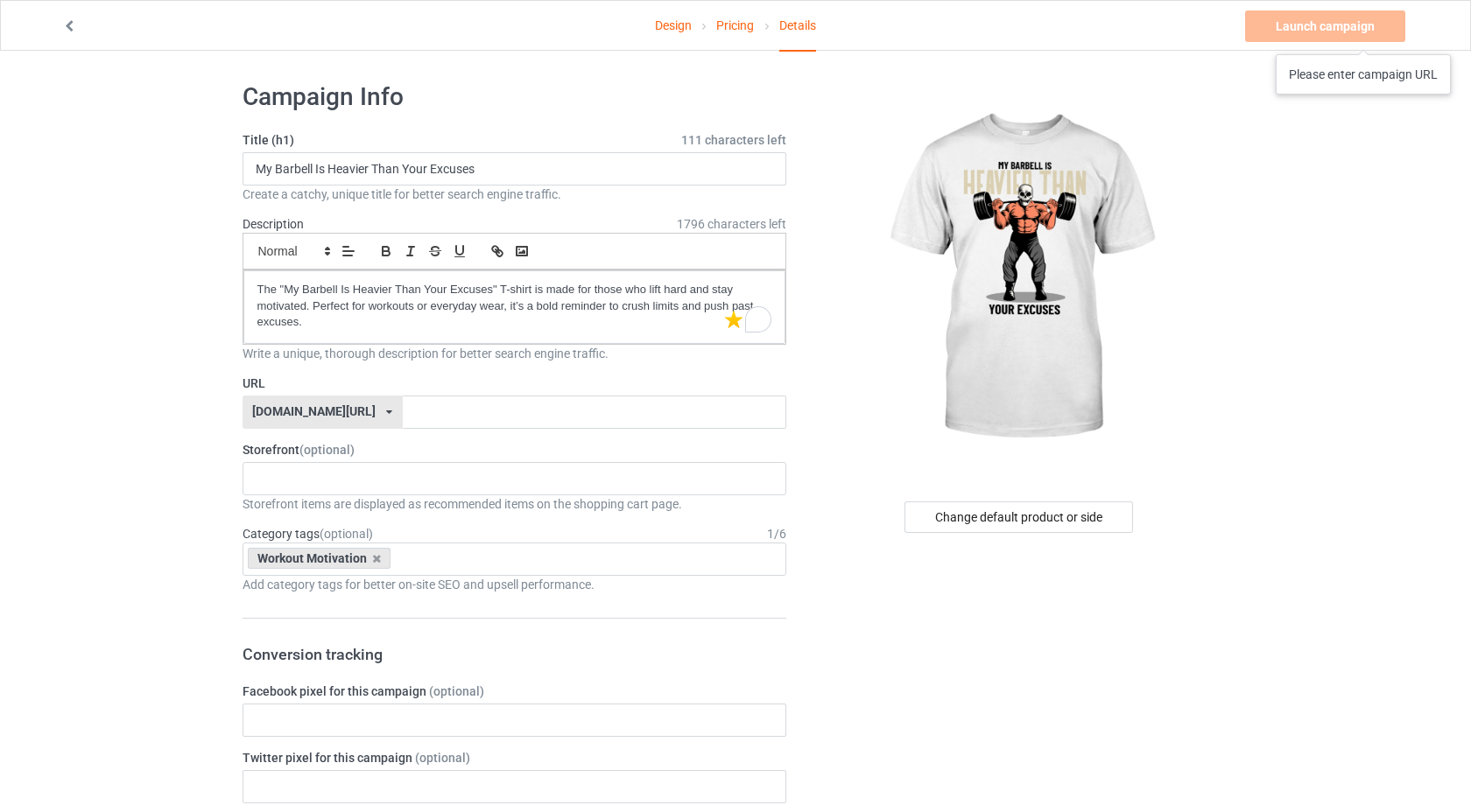
click at [1364, 36] on div "Launch campaign Please enter campaign URL" at bounding box center [1327, 26] width 164 height 31
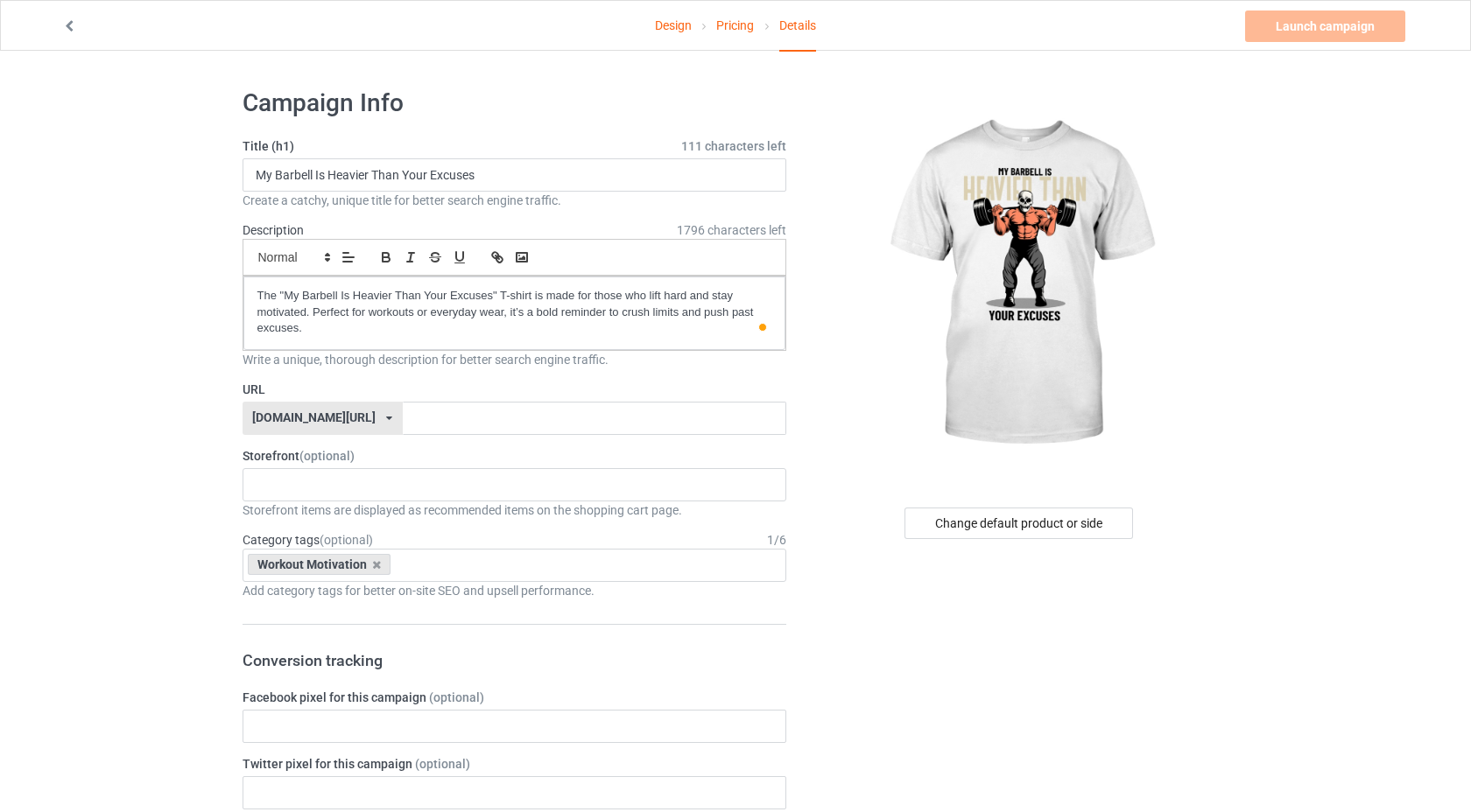
click at [327, 410] on div "[DOMAIN_NAME][URL] [DOMAIN_NAME][URL] 587d0d41cee36fd012c64a69" at bounding box center [323, 418] width 160 height 33
click at [1127, 340] on img at bounding box center [1019, 283] width 316 height 394
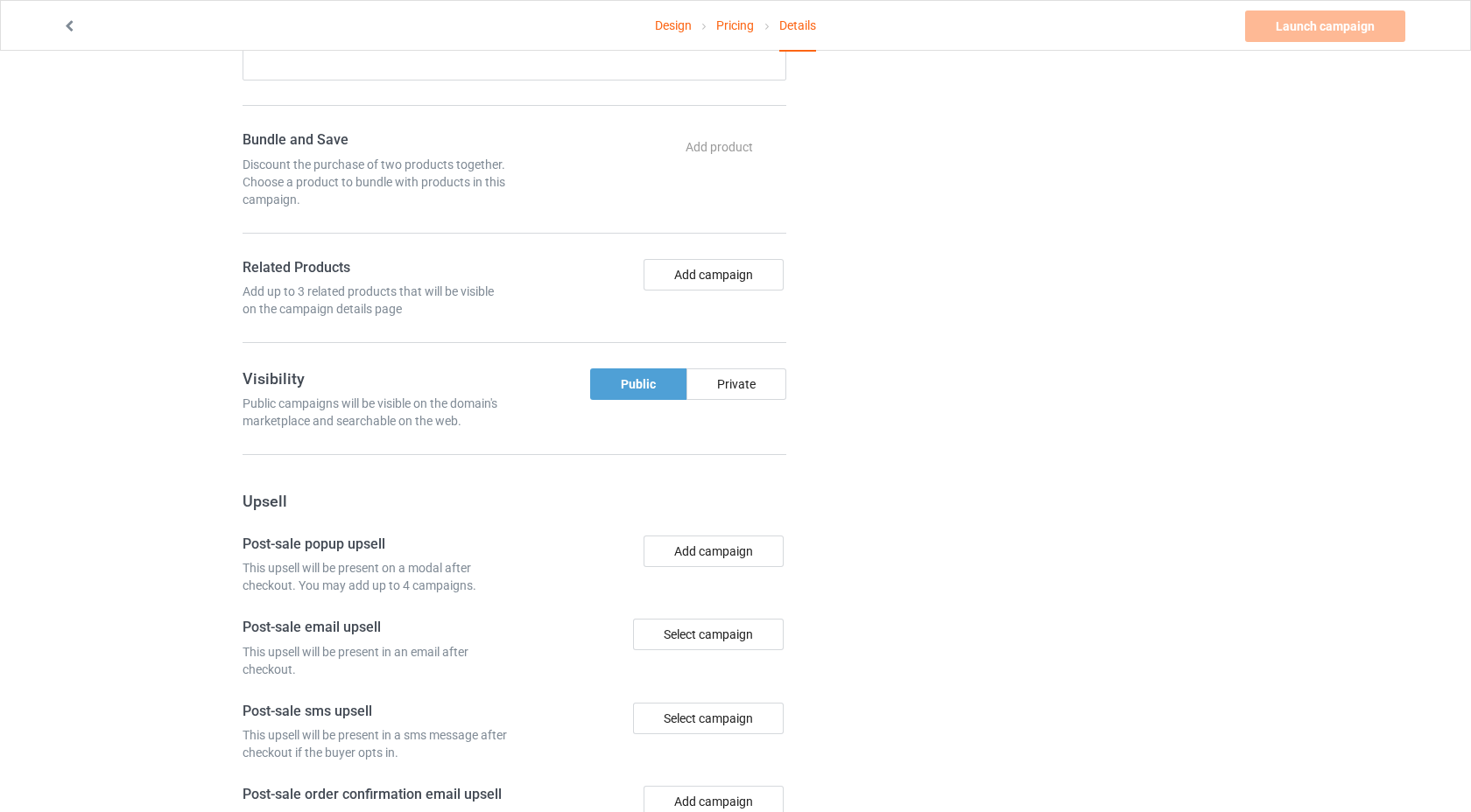
scroll to position [878, 0]
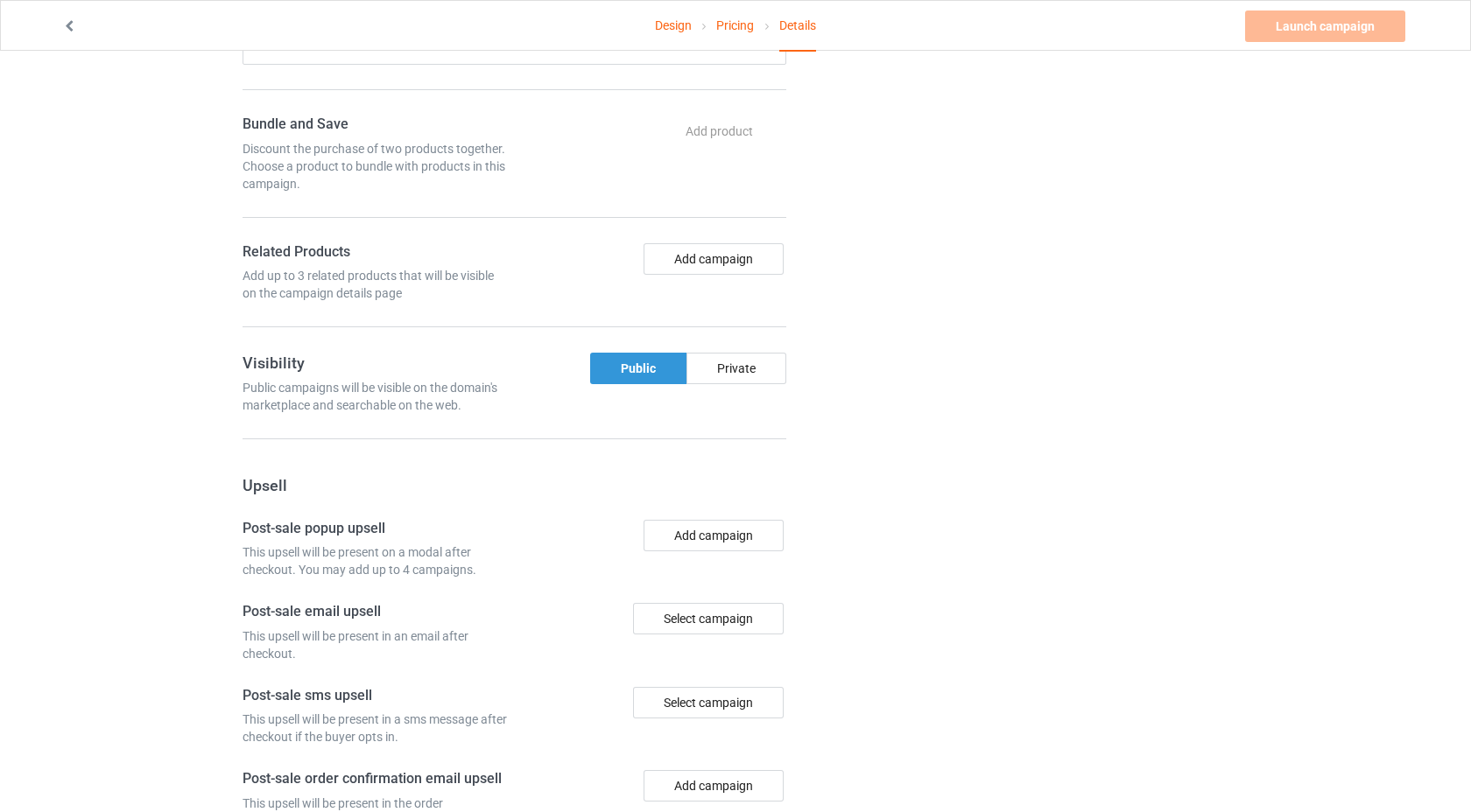
click at [629, 368] on div "Public" at bounding box center [638, 368] width 96 height 31
click at [724, 260] on button "Add campaign" at bounding box center [714, 259] width 140 height 31
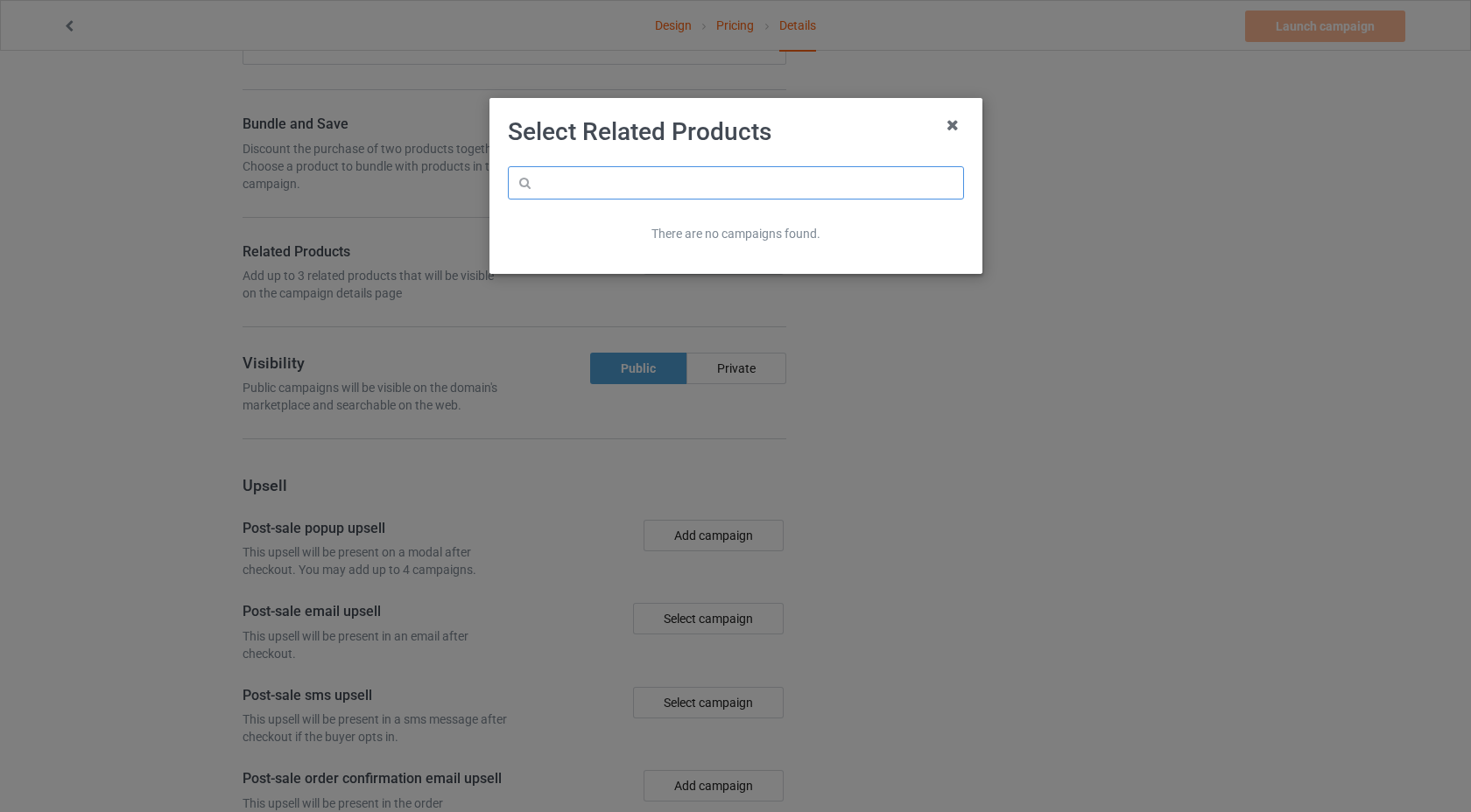
click at [785, 173] on input "text" at bounding box center [735, 182] width 456 height 33
click at [960, 125] on icon at bounding box center [953, 125] width 28 height 28
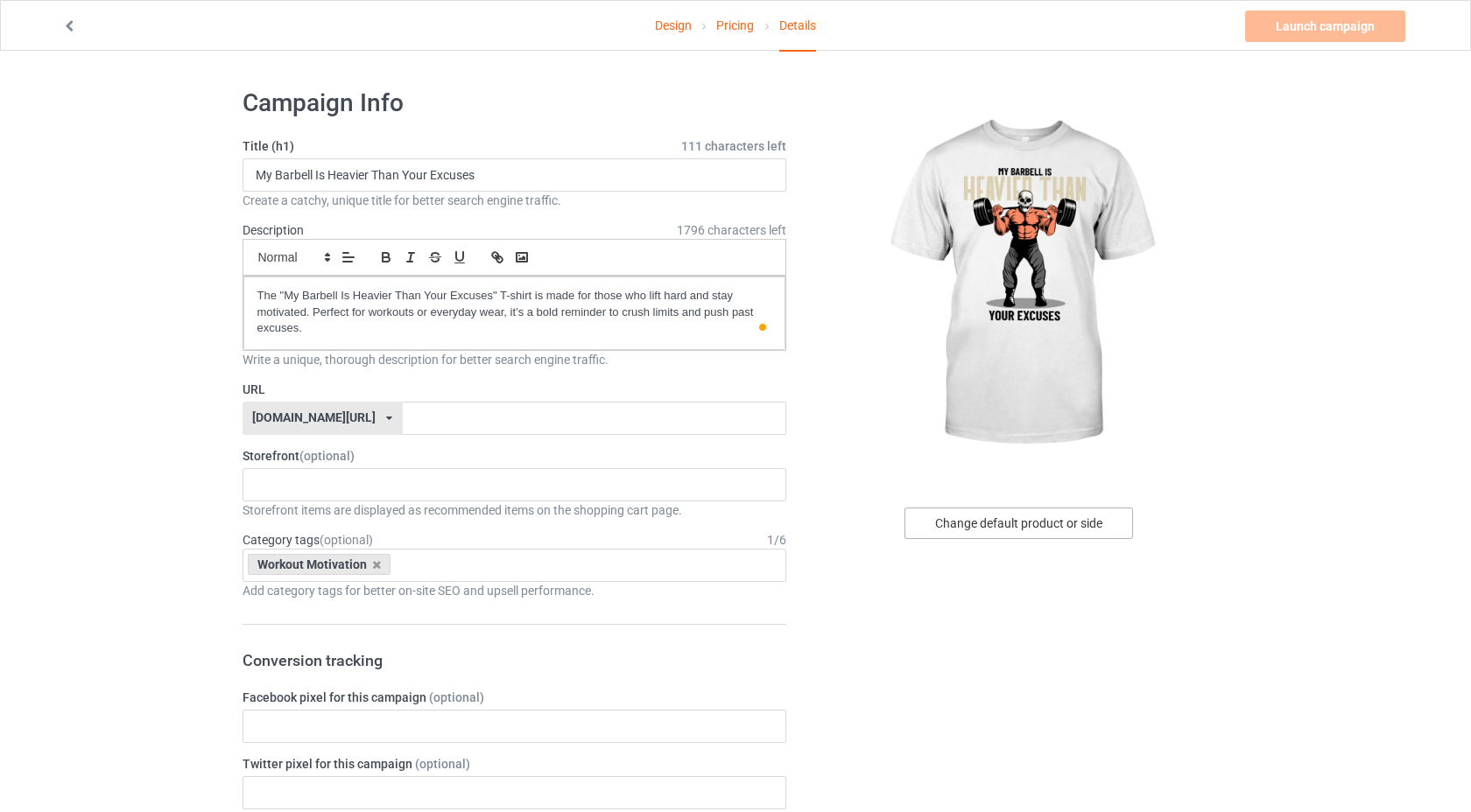
click at [1058, 527] on div "Change default product or side" at bounding box center [1018, 522] width 228 height 31
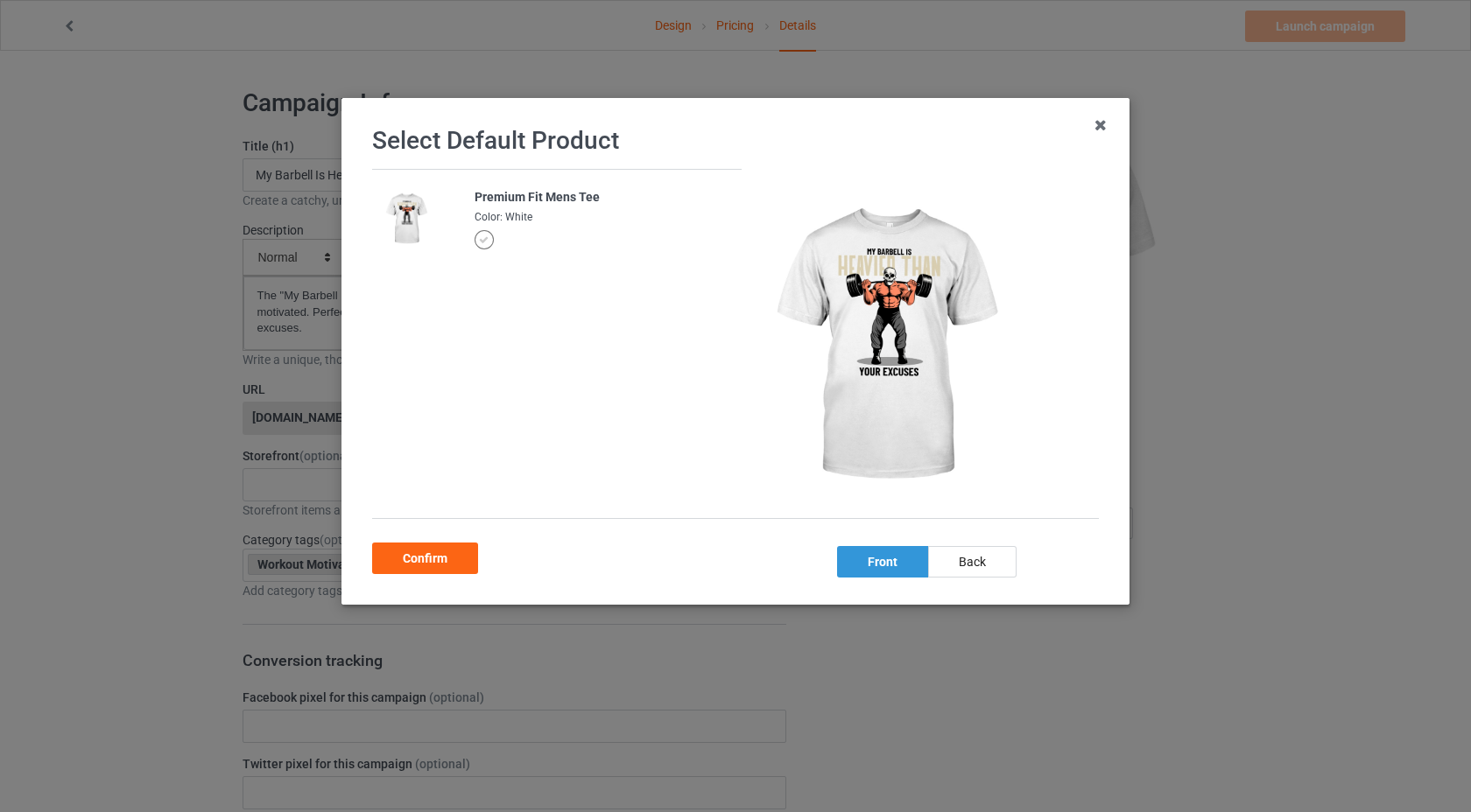
click at [902, 553] on div "front" at bounding box center [883, 561] width 91 height 31
click at [420, 553] on div "Confirm" at bounding box center [425, 558] width 106 height 31
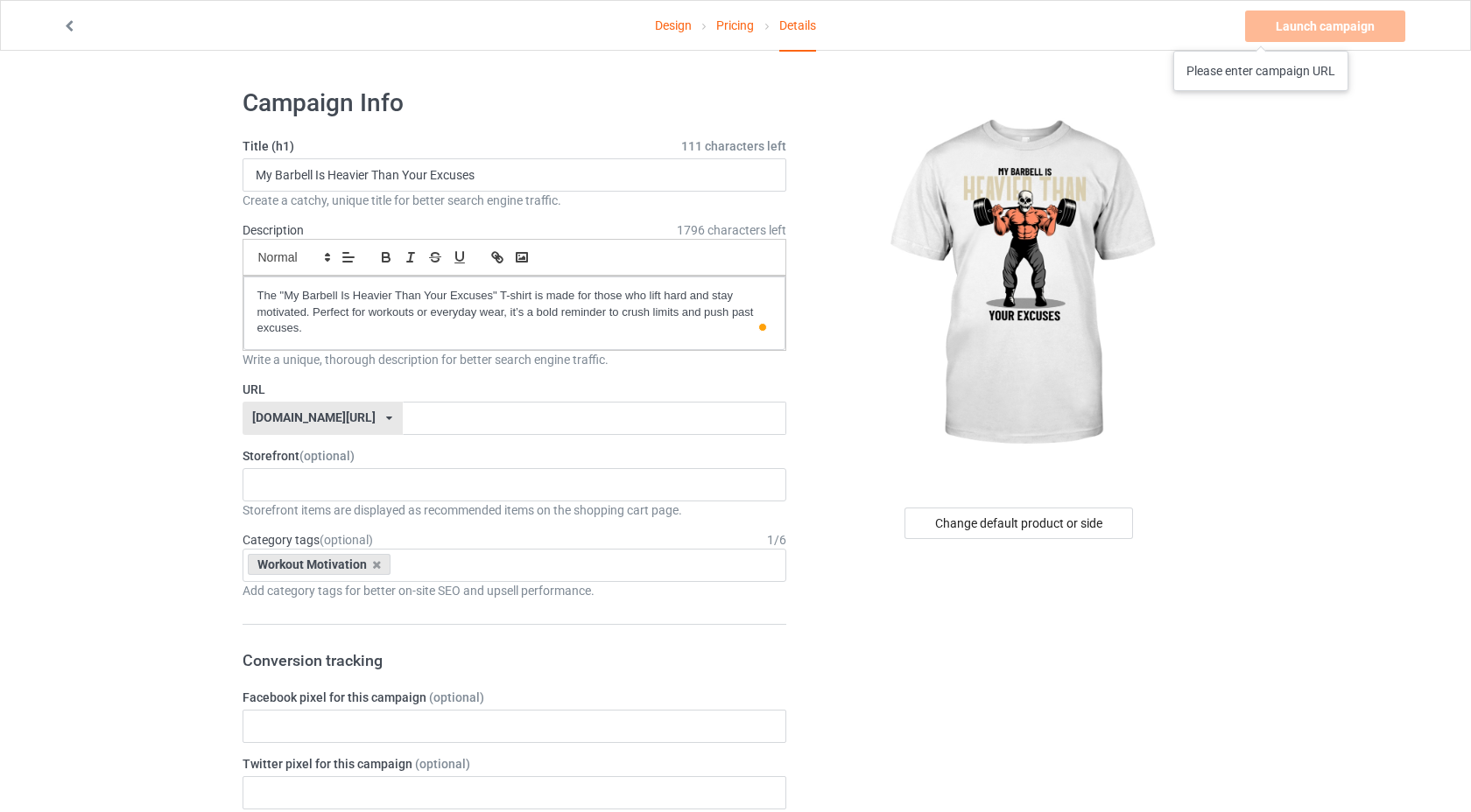
click at [1261, 33] on div "Launch campaign Please enter campaign URL" at bounding box center [1327, 26] width 164 height 31
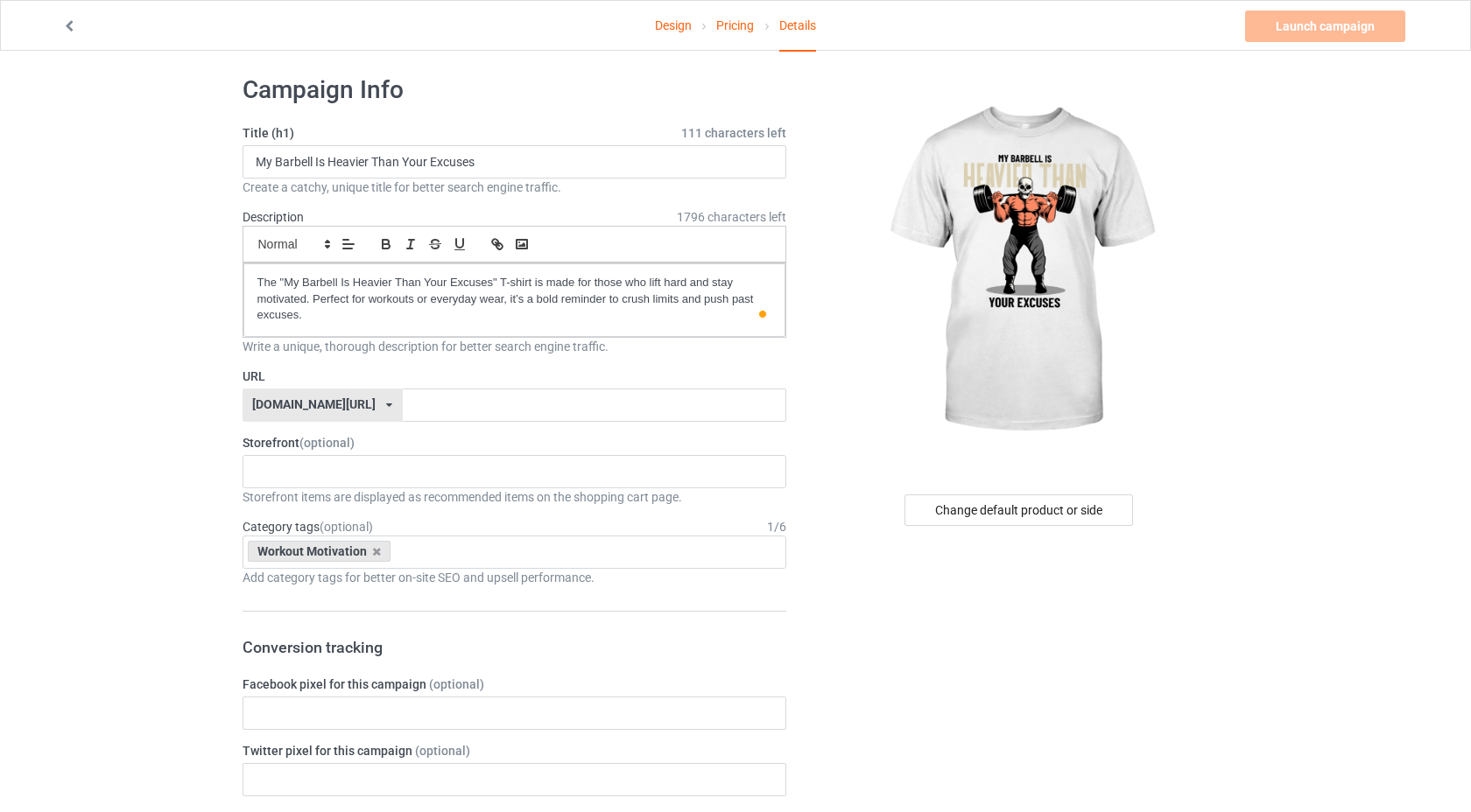
scroll to position [25, 0]
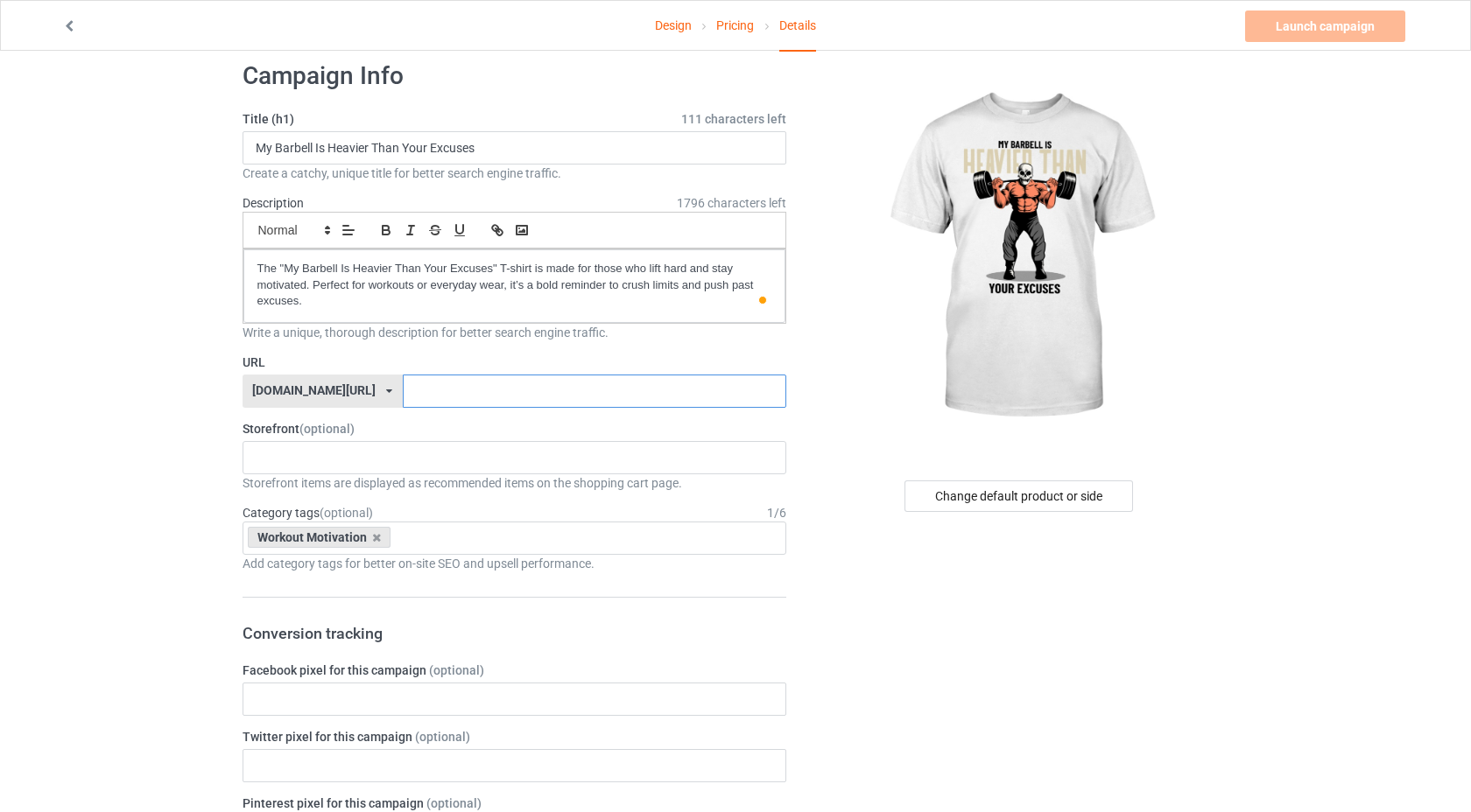
click at [636, 391] on input "text" at bounding box center [594, 391] width 383 height 33
click at [396, 155] on input "My Barbell Is Heavier Than Your Excuses" at bounding box center [515, 150] width 545 height 33
click at [403, 403] on input "text" at bounding box center [594, 394] width 383 height 33
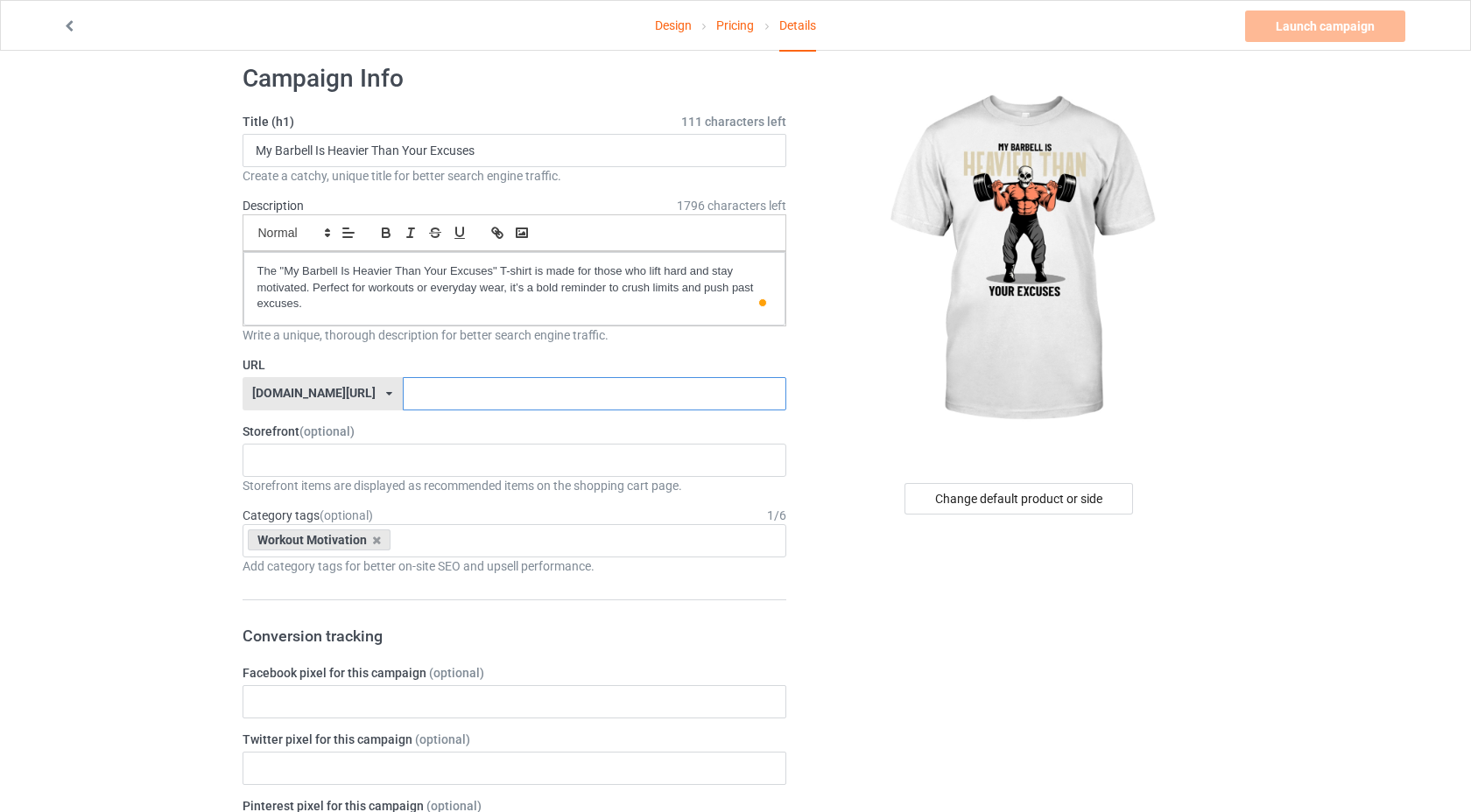
paste input "My Barbell Is Heavier Than Your Excuses"
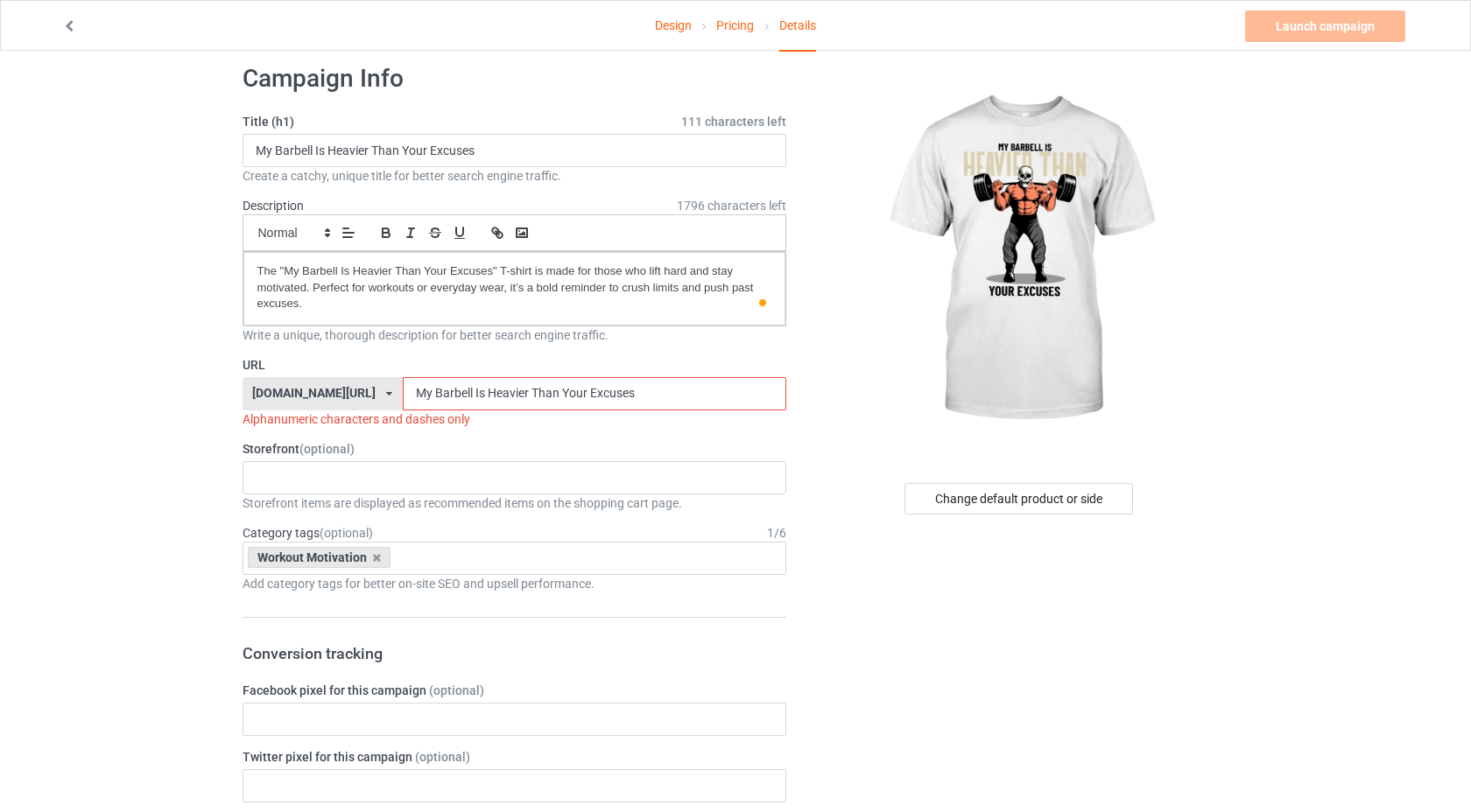
drag, startPoint x: 598, startPoint y: 392, endPoint x: 353, endPoint y: 374, distance: 245.7
click at [353, 374] on div "URL [DOMAIN_NAME][URL] [DOMAIN_NAME][URL] 587d0d41cee36fd012c64a69 My Barbell I…" at bounding box center [515, 392] width 545 height 72
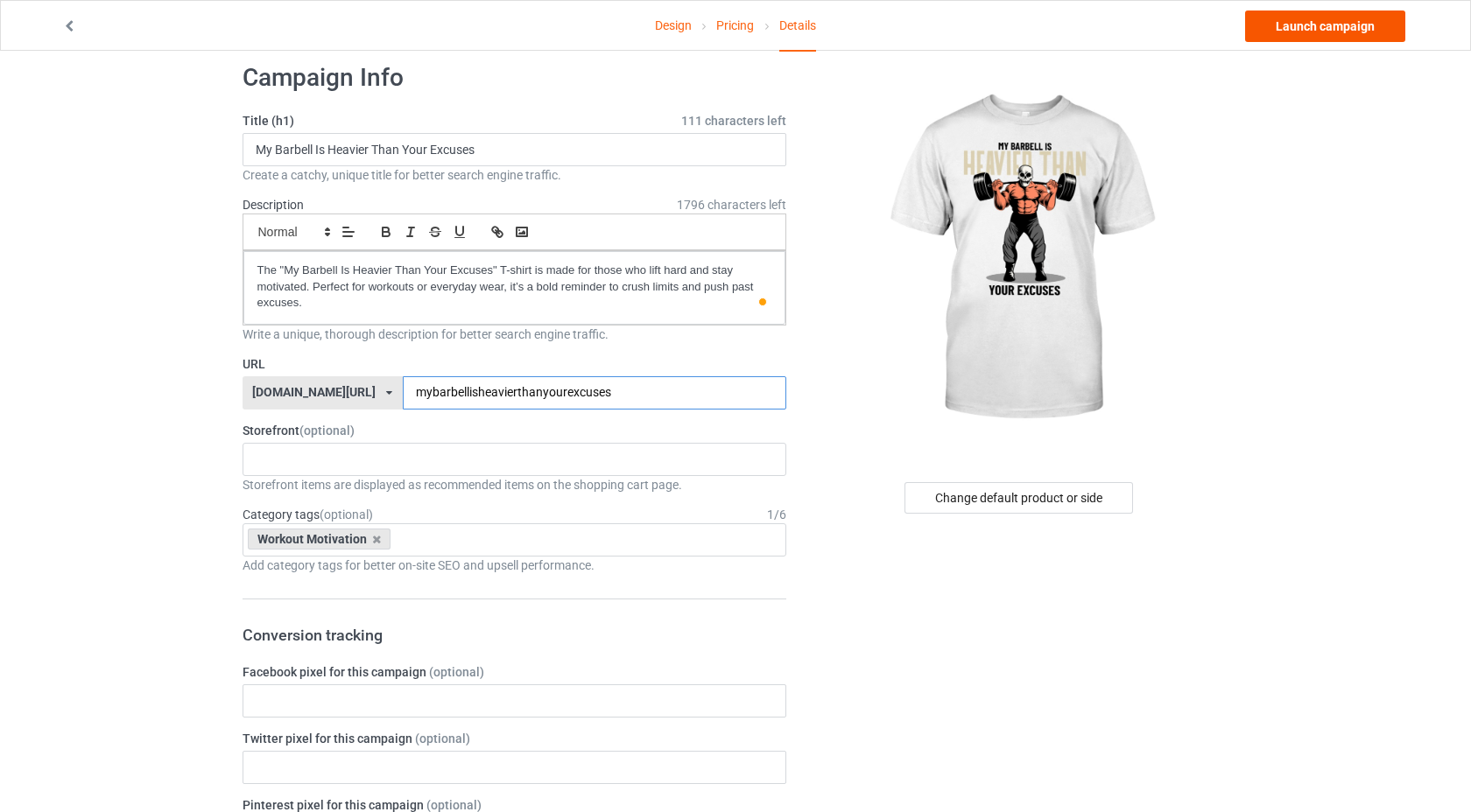
type input "mybarbellisheavierthanyourexcuses"
click at [1385, 33] on link "Launch campaign" at bounding box center [1325, 26] width 160 height 31
